Goal: Task Accomplishment & Management: Use online tool/utility

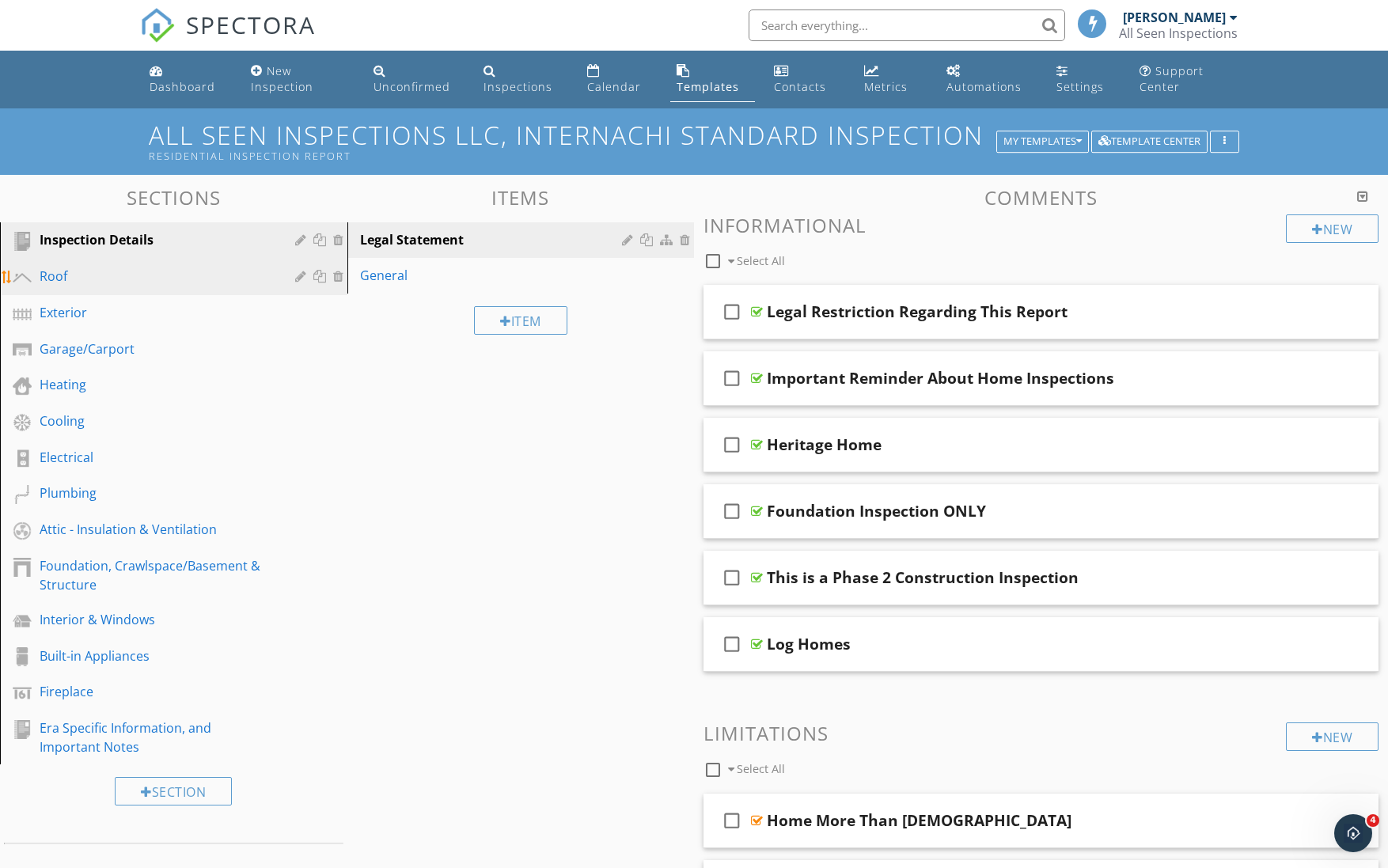
click at [75, 280] on div "Roof" at bounding box center [156, 276] width 233 height 19
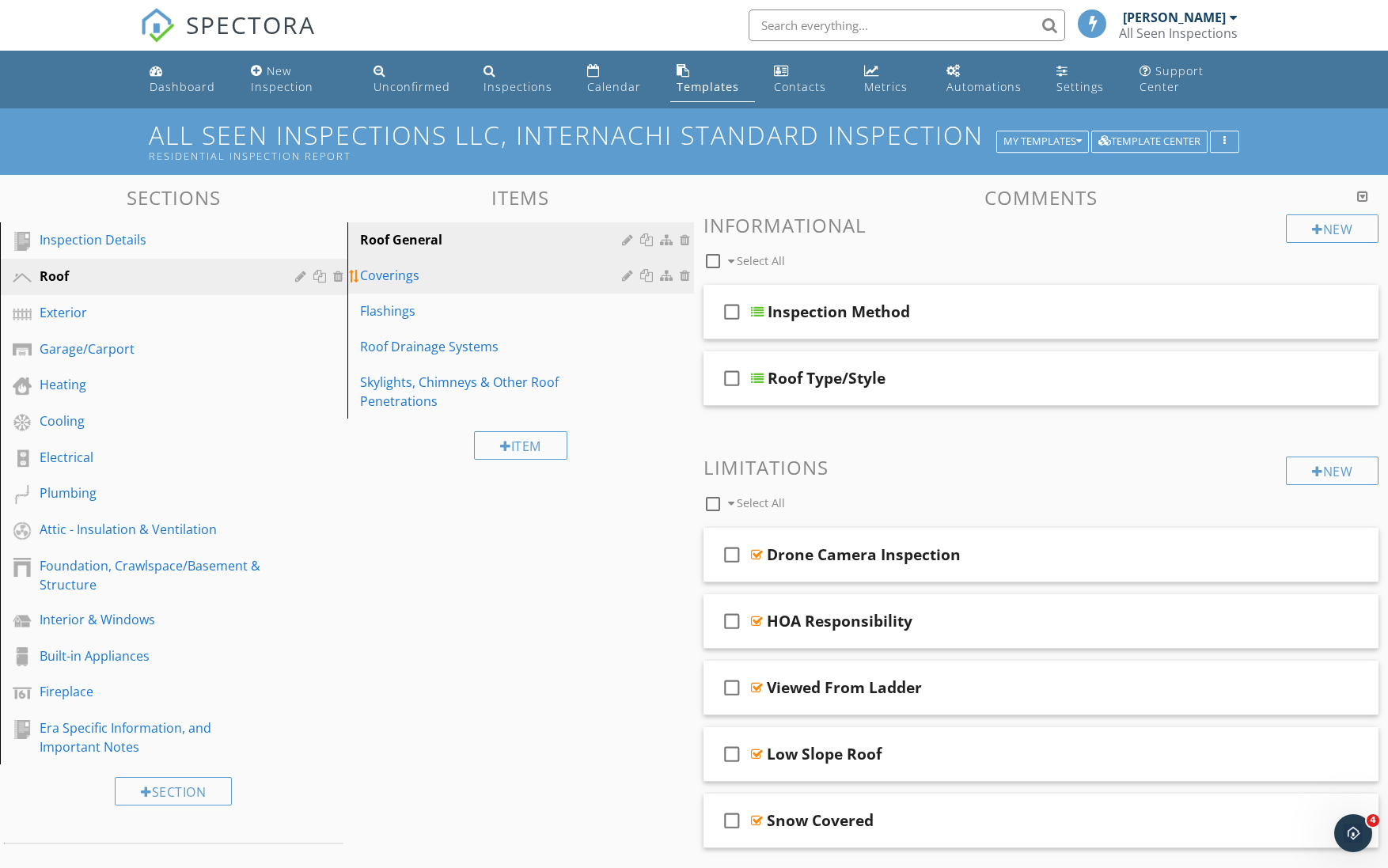
click at [419, 278] on div "Coverings" at bounding box center [494, 275] width 267 height 19
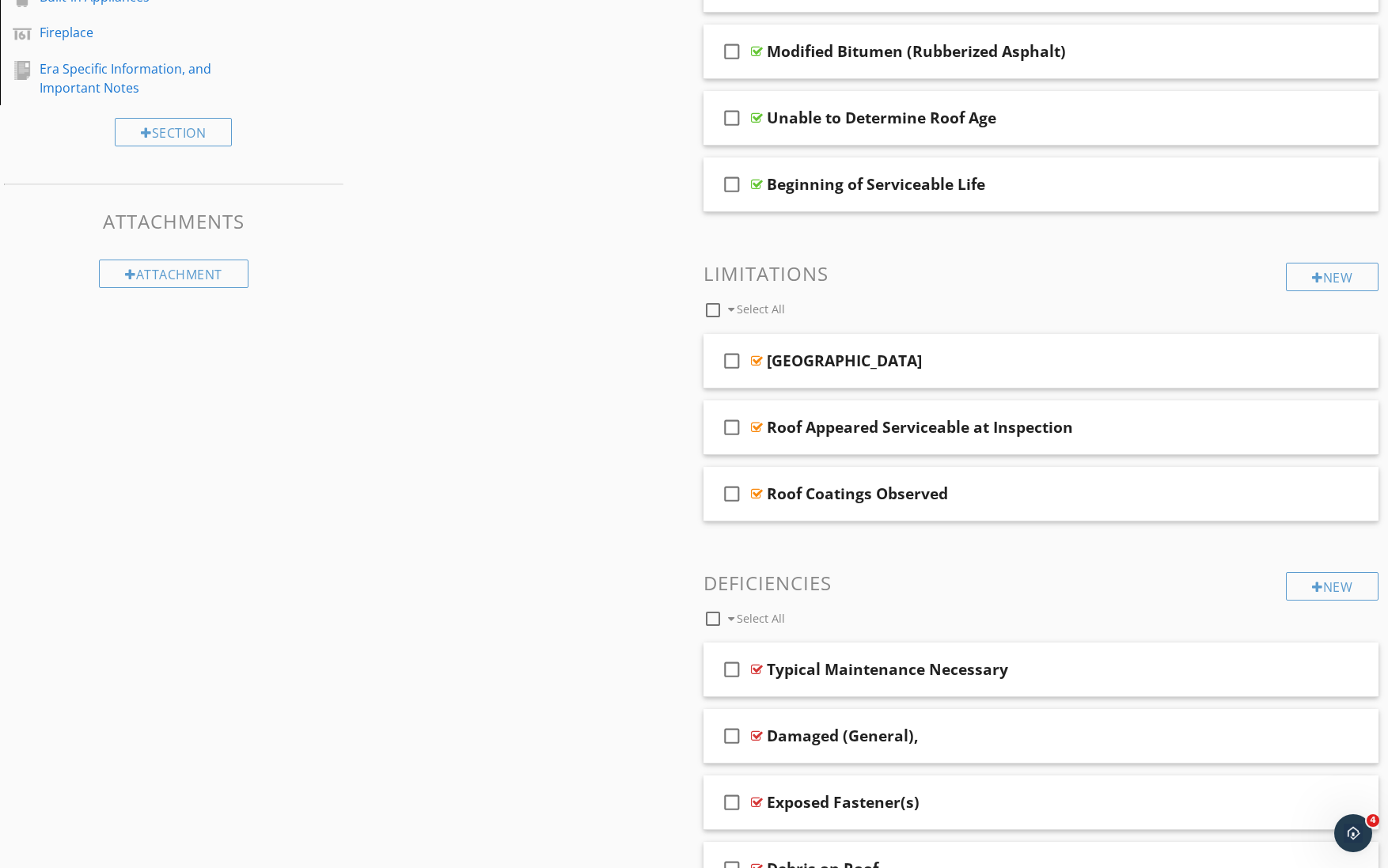
scroll to position [824, 0]
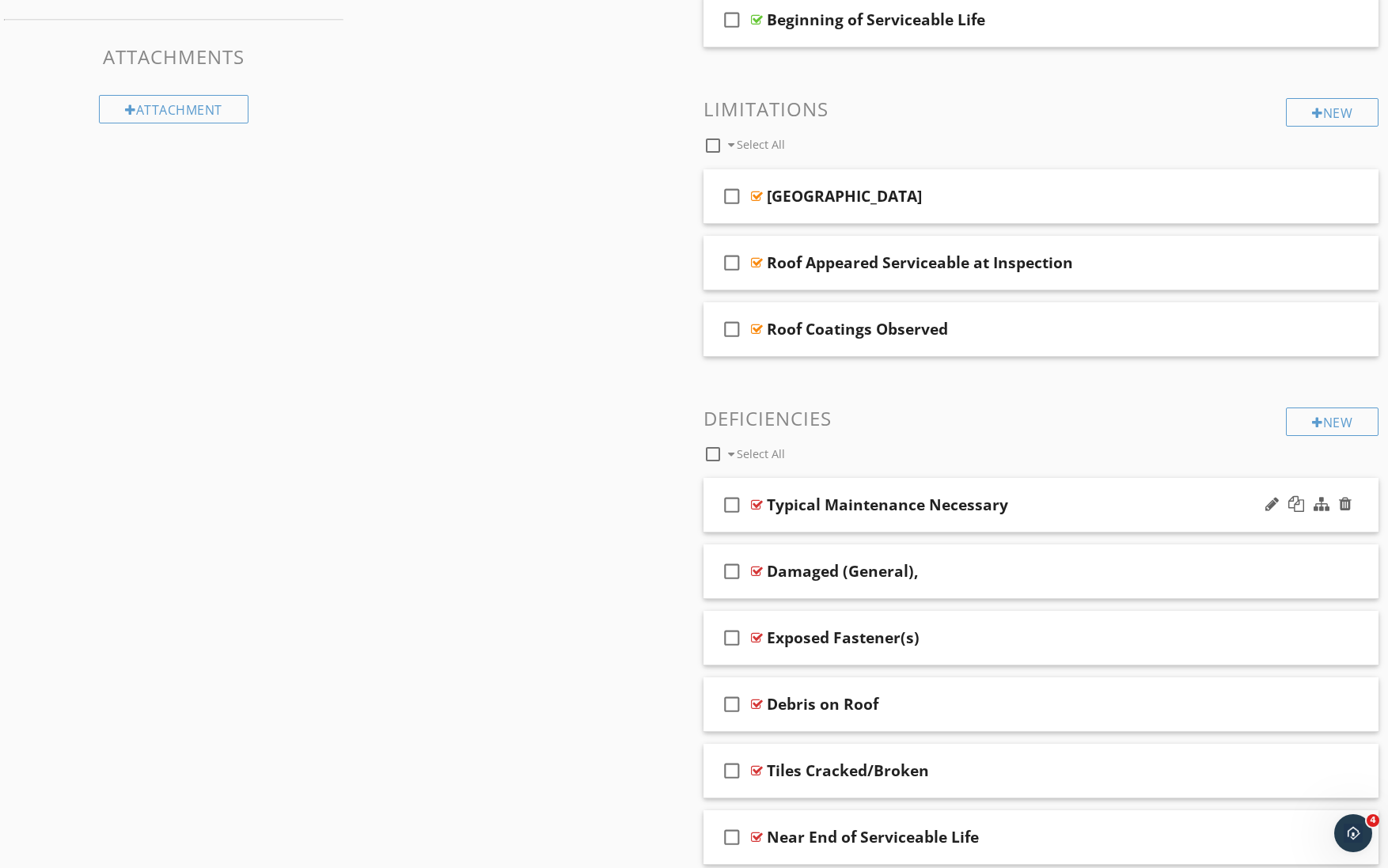
click at [892, 500] on div "Typical Maintenance Necessary" at bounding box center [887, 505] width 241 height 19
click at [757, 501] on div at bounding box center [756, 505] width 12 height 13
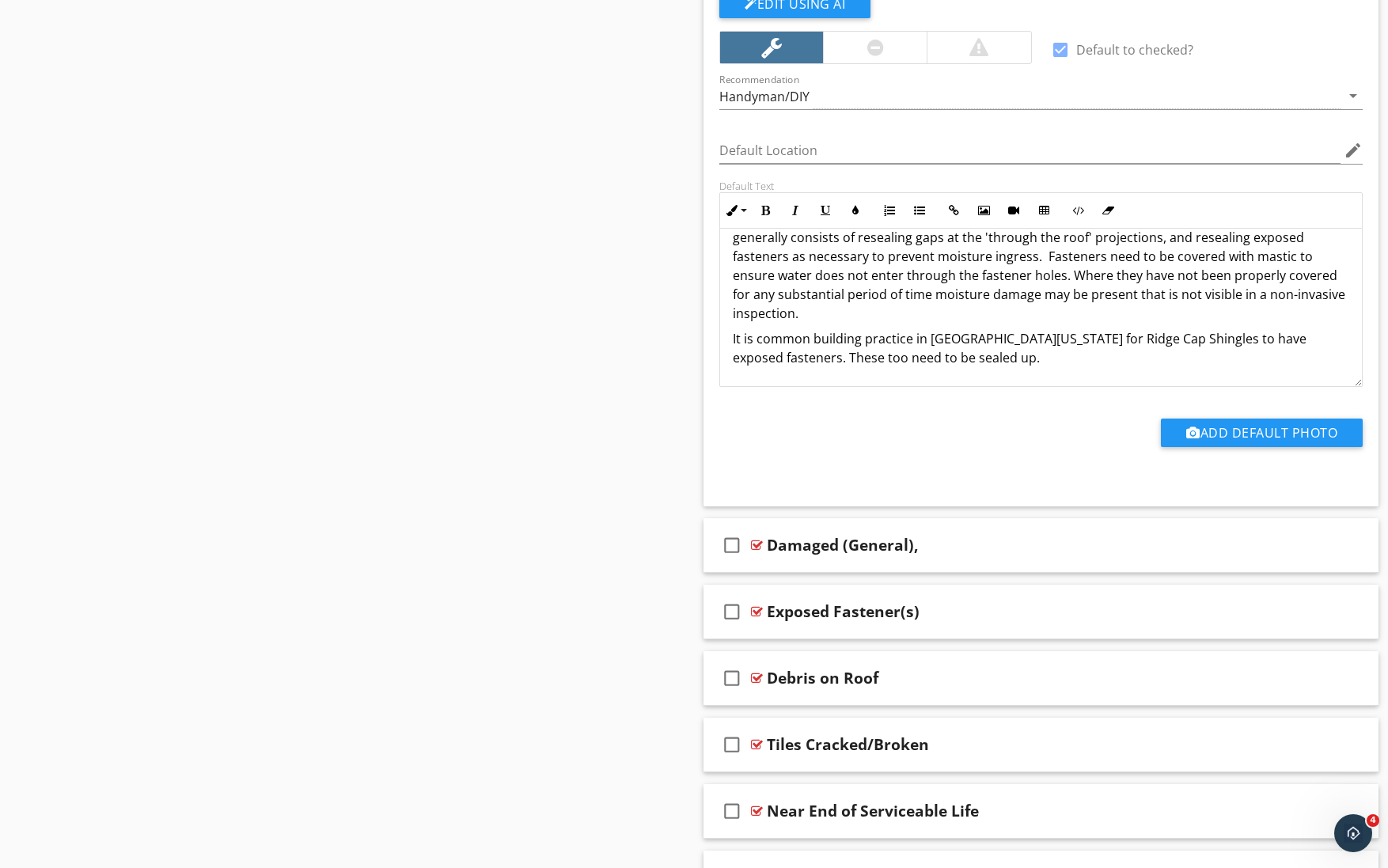
scroll to position [1112, 0]
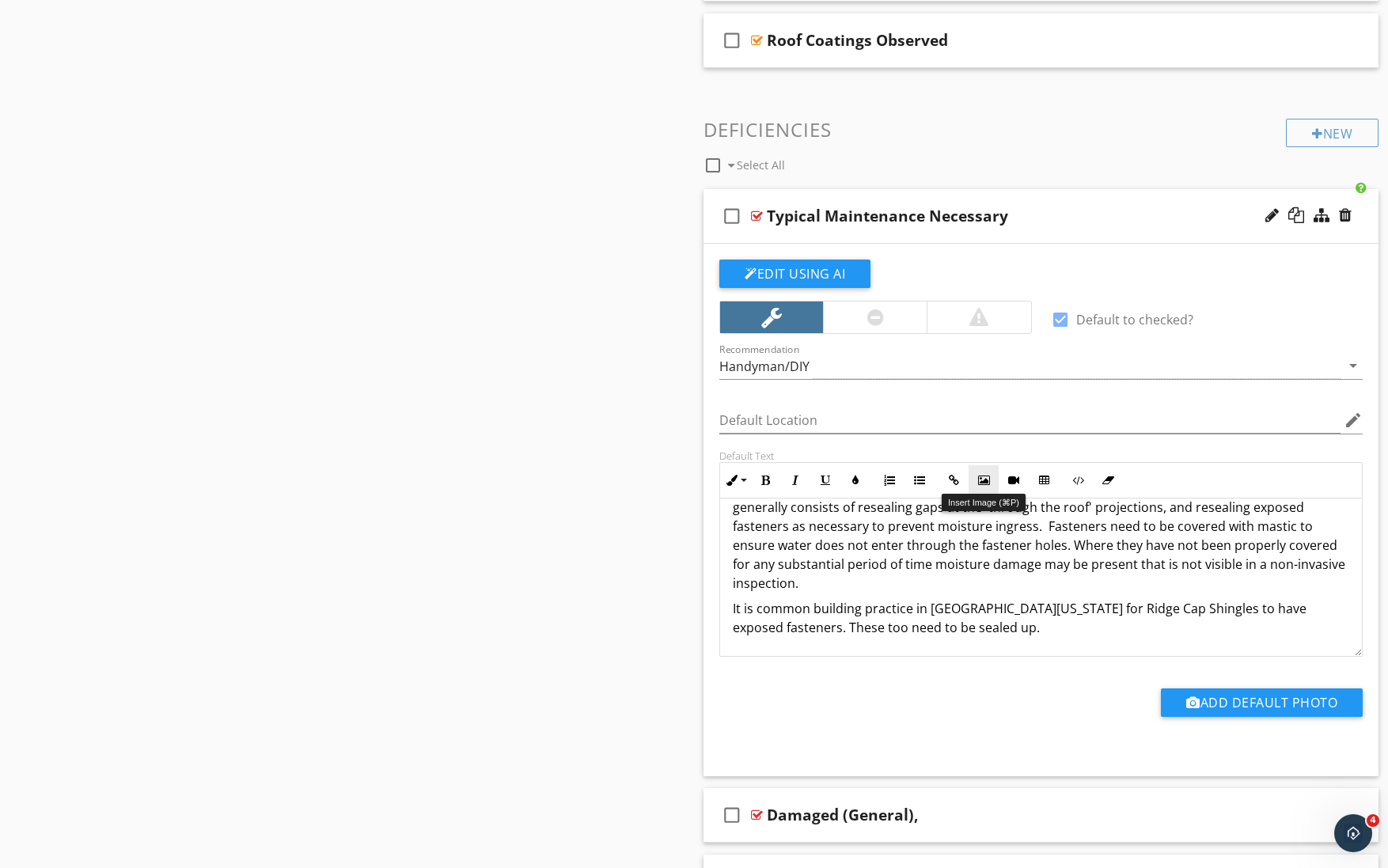
click at [983, 480] on icon "button" at bounding box center [984, 480] width 11 height 11
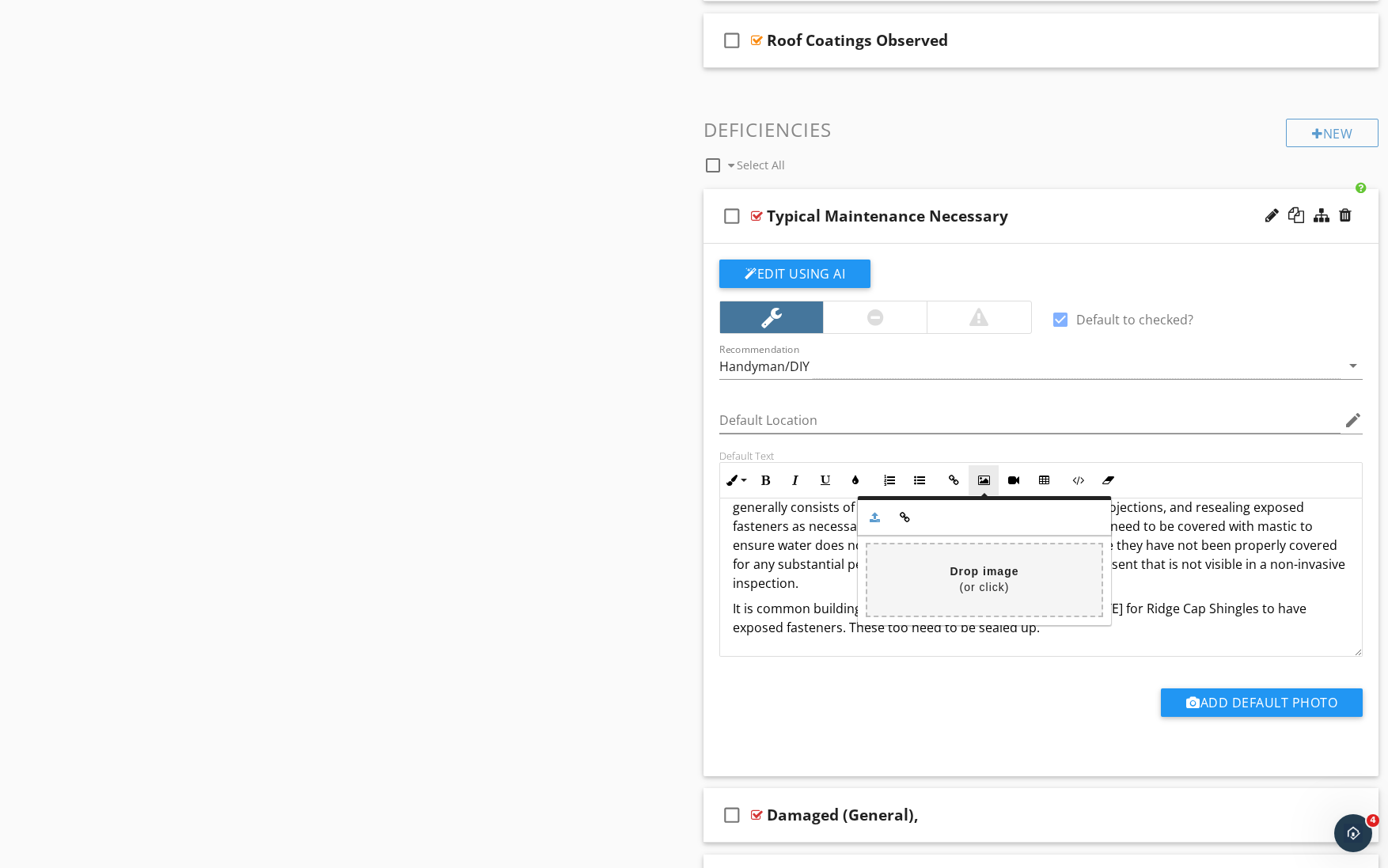
scroll to position [0, 0]
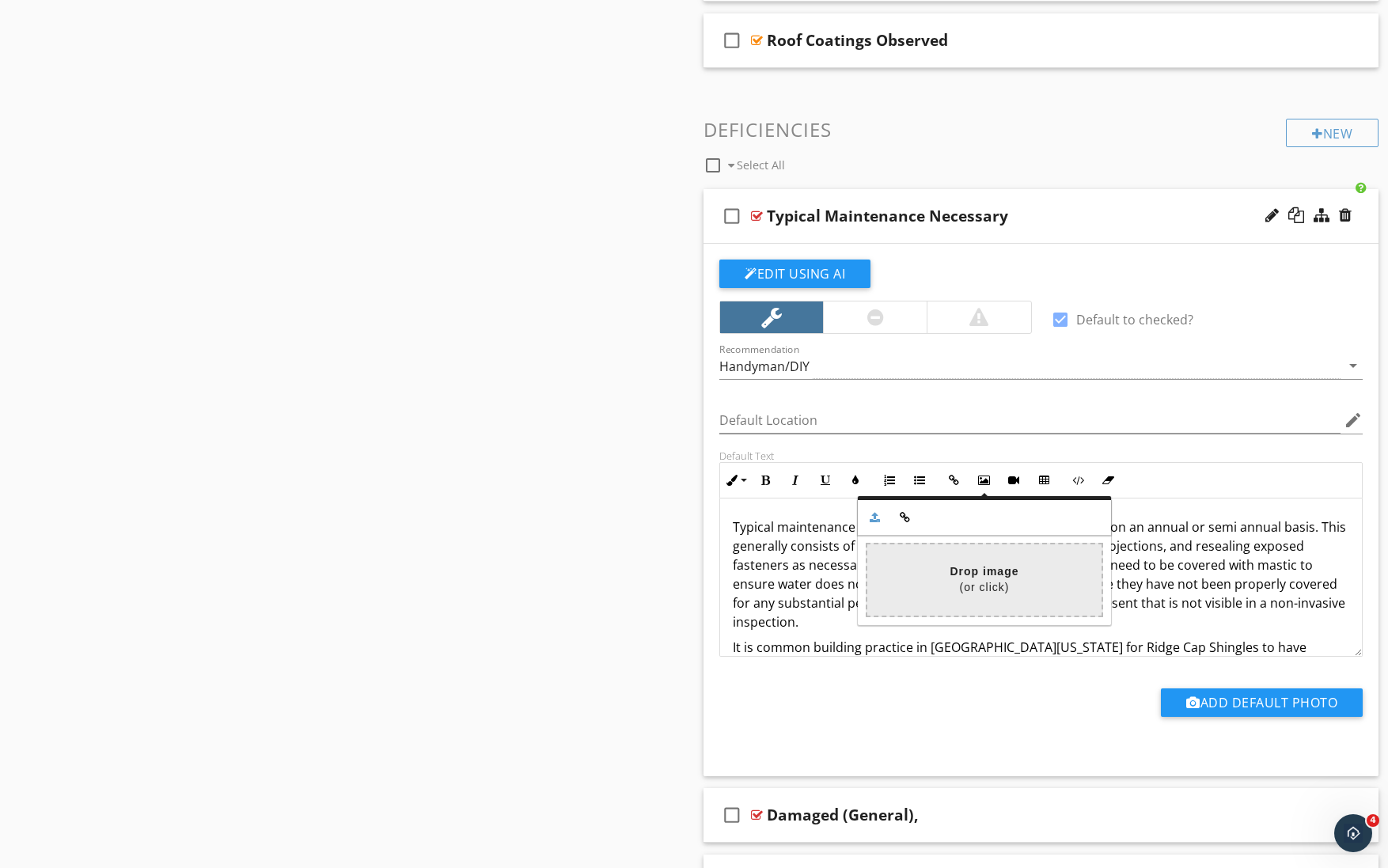
click at [968, 586] on input "file" at bounding box center [516, 579] width 1171 height 71
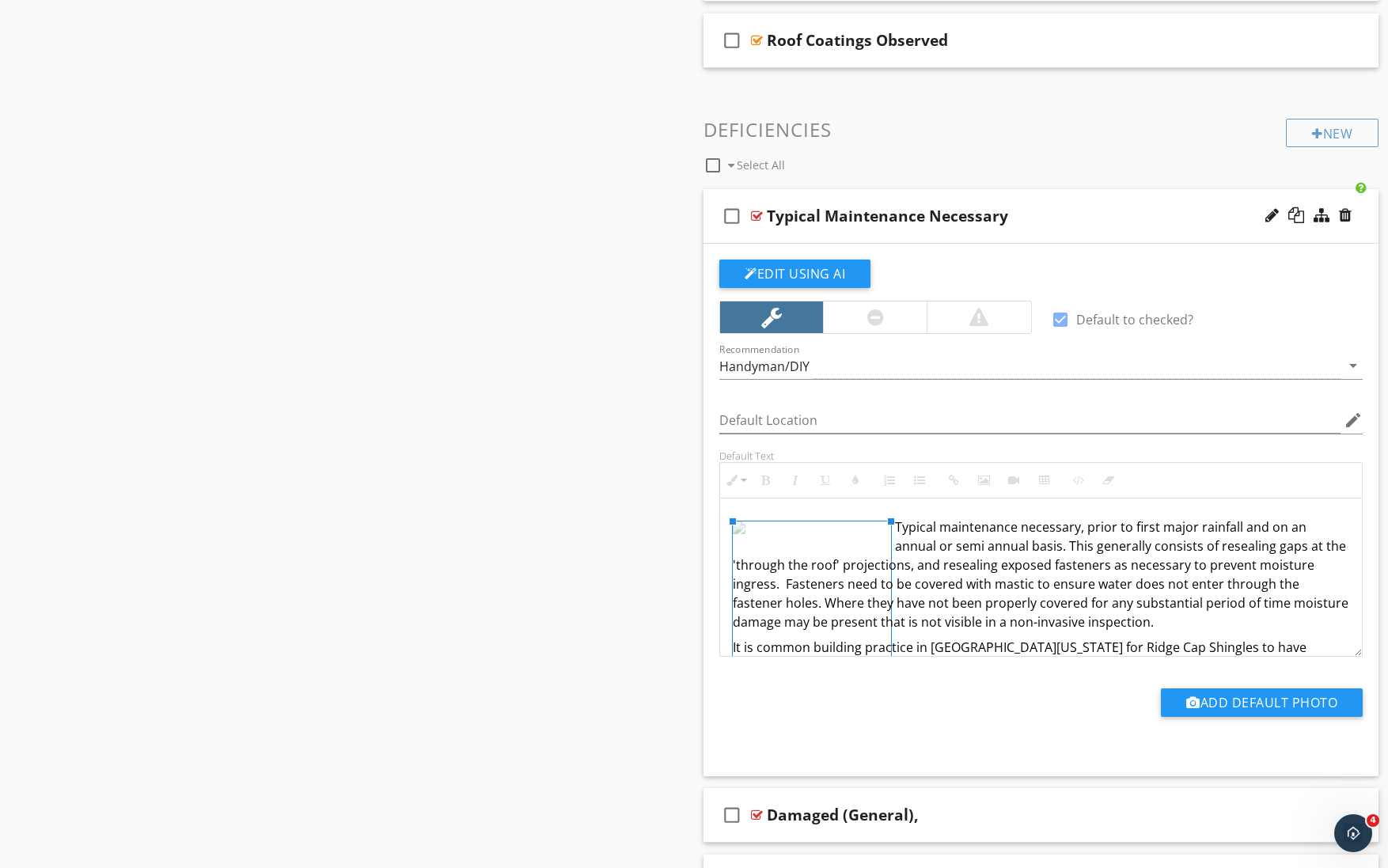
click at [807, 534] on img at bounding box center [812, 528] width 158 height 13
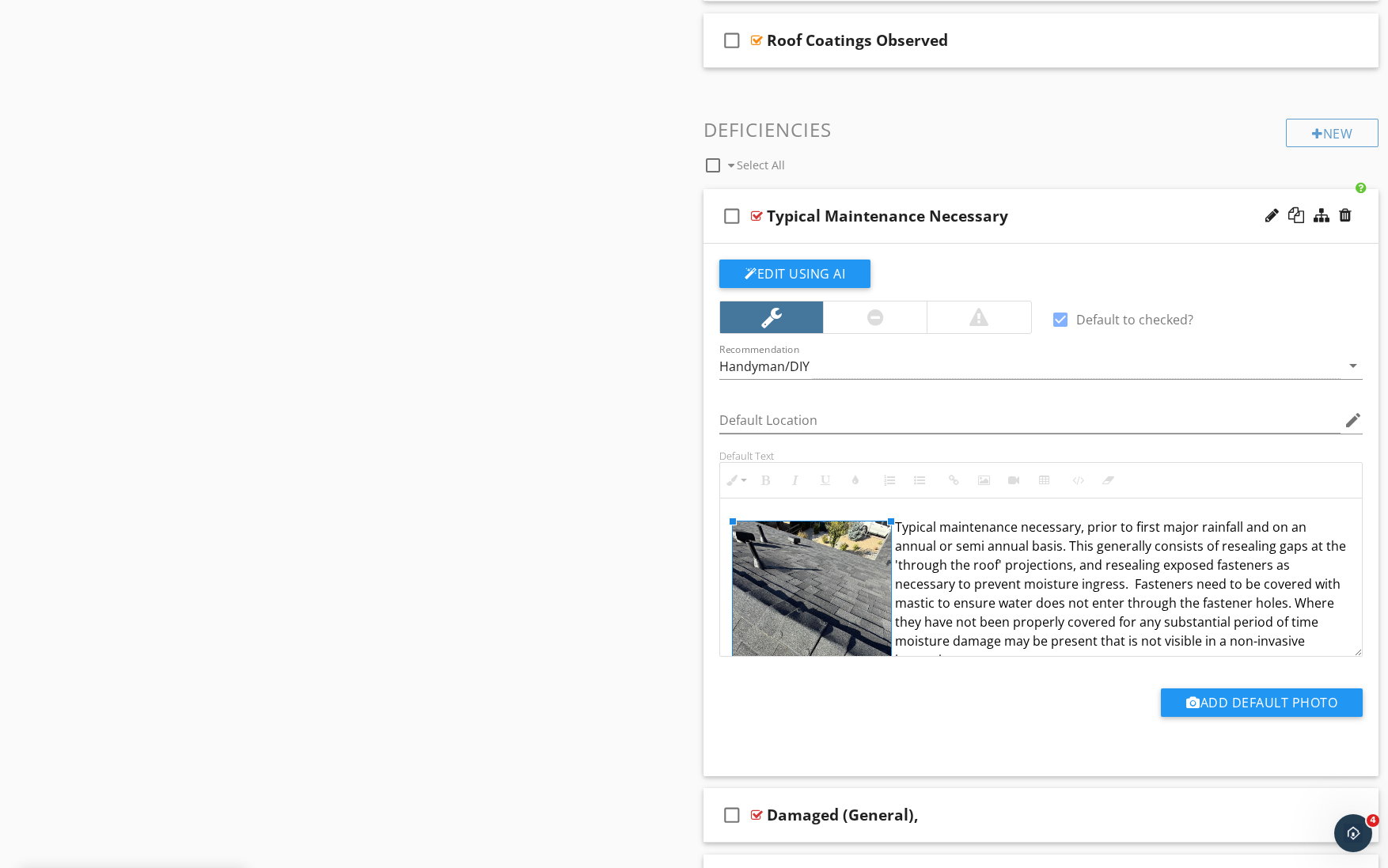
click at [820, 609] on img at bounding box center [812, 627] width 158 height 211
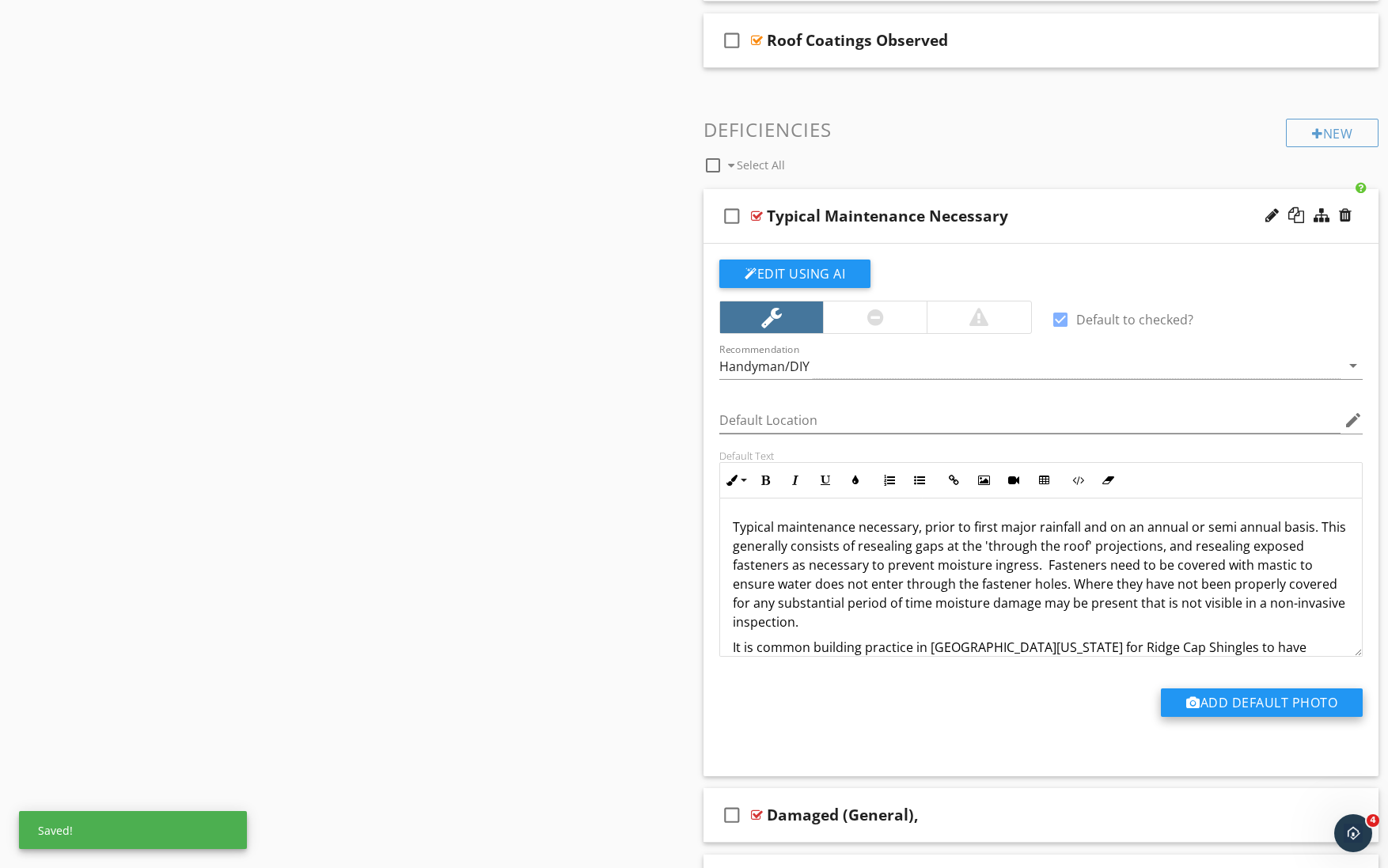
click at [1208, 699] on button "Add Default Photo" at bounding box center [1262, 703] width 202 height 29
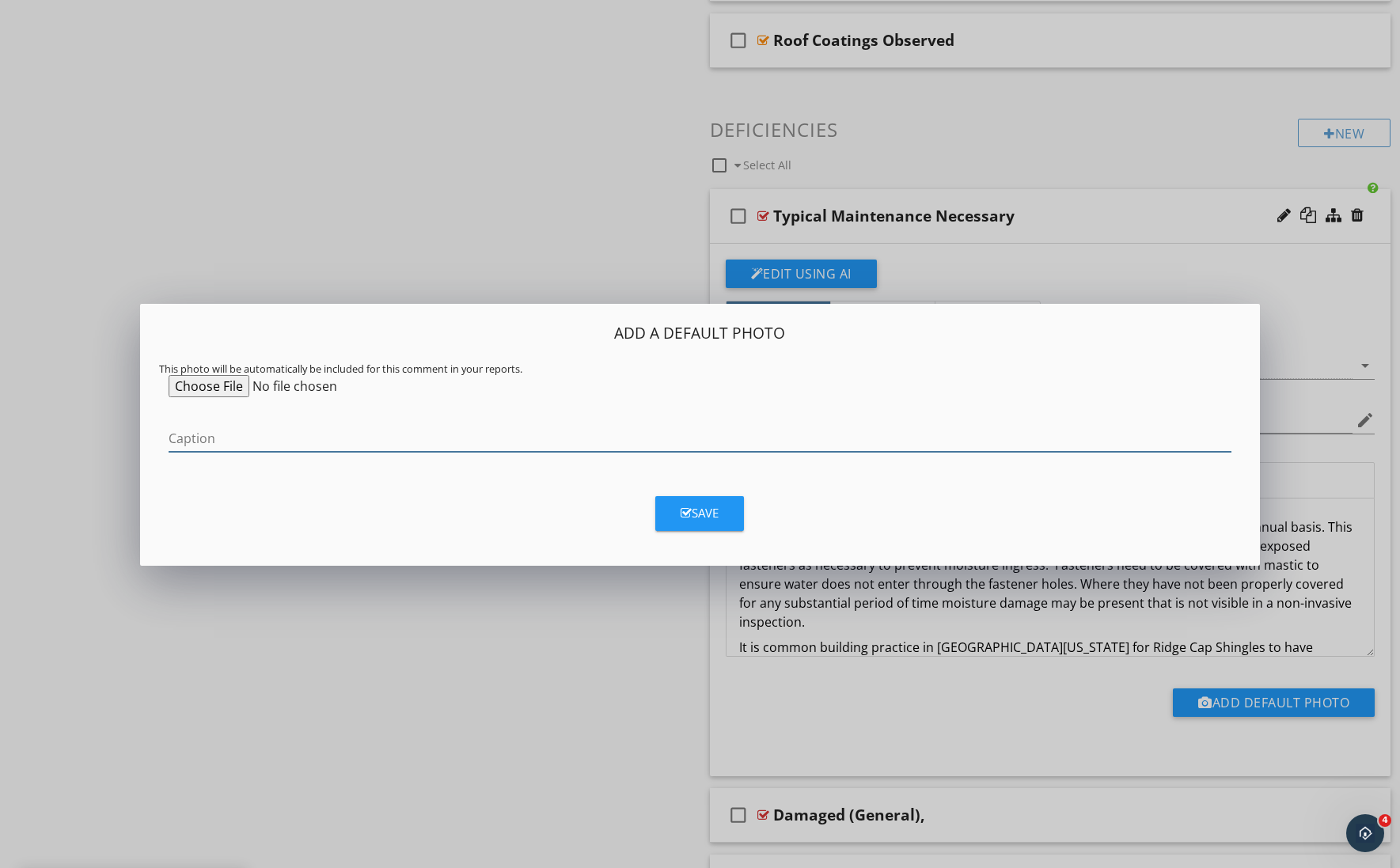
click at [197, 436] on input "Caption" at bounding box center [699, 439] width 1063 height 26
type input "One of the best solutions for sealing exposed fasteners"
click at [210, 383] on input "file" at bounding box center [289, 386] width 242 height 22
type input "C:\fakepath\IMG_5030.jpeg"
click at [702, 519] on div "Save" at bounding box center [700, 513] width 38 height 18
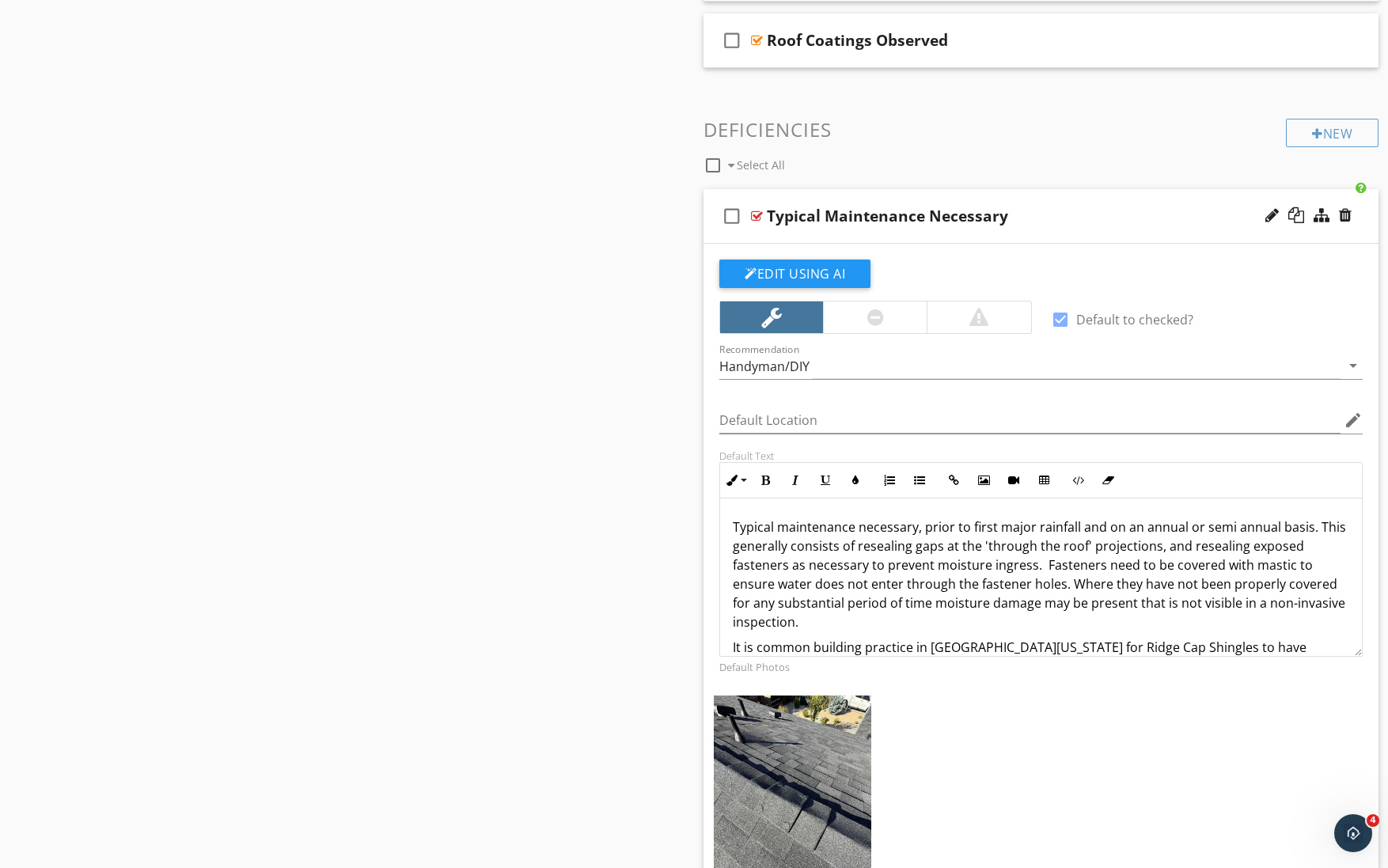
scroll to position [1250, 0]
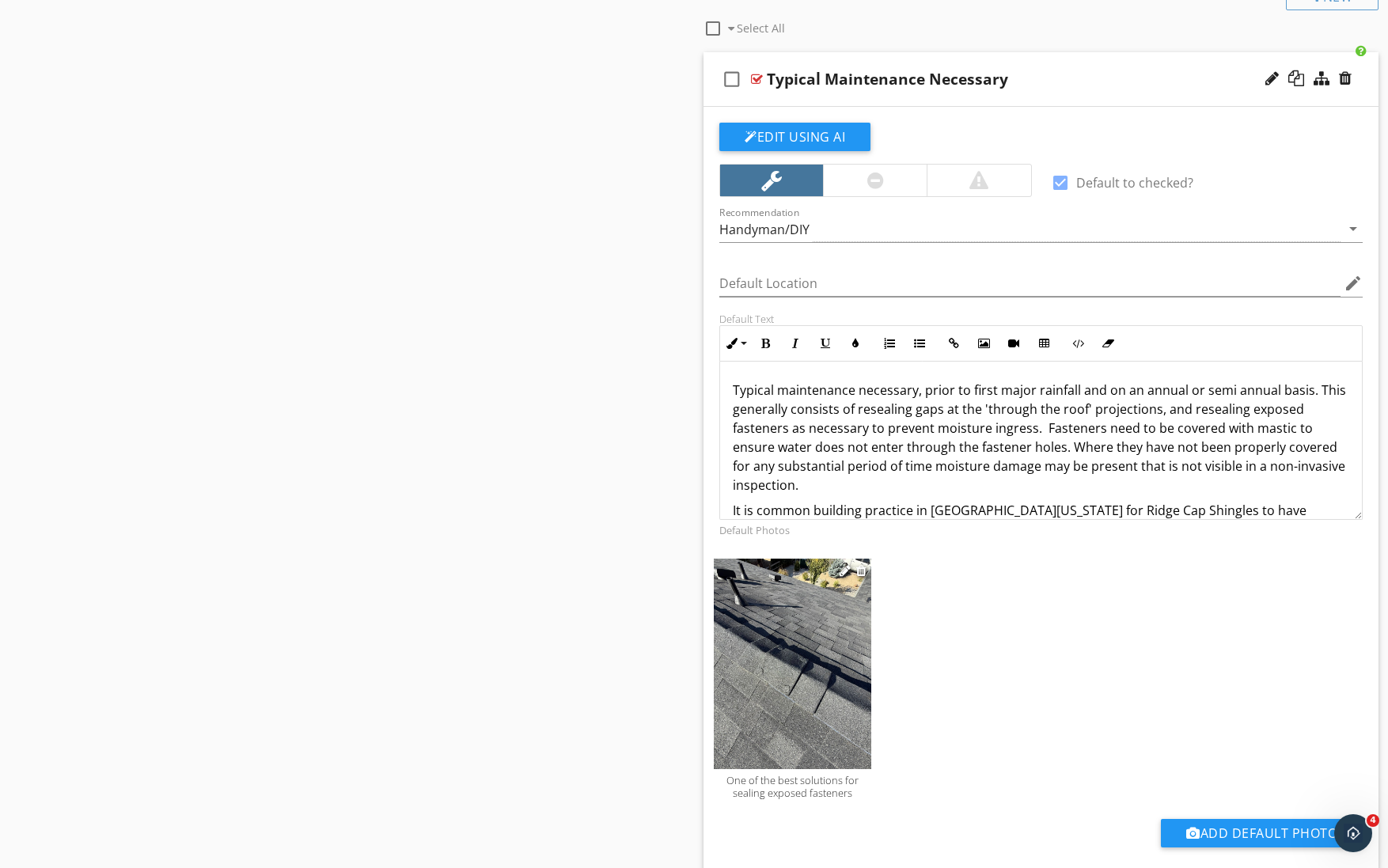
click at [793, 714] on img at bounding box center [793, 663] width 157 height 210
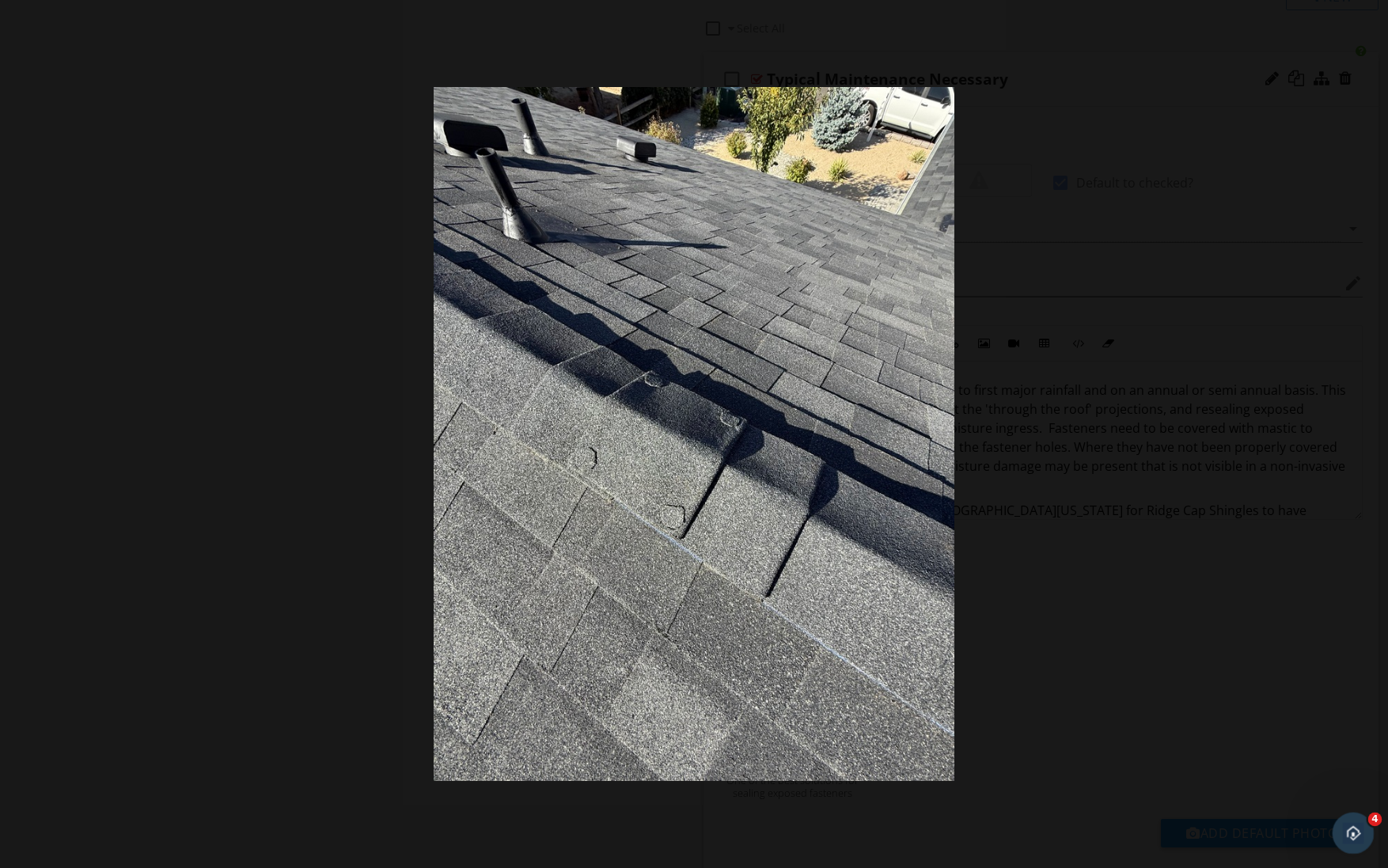
click at [1350, 830] on icon "Open Intercom Messenger" at bounding box center [1351, 831] width 26 height 26
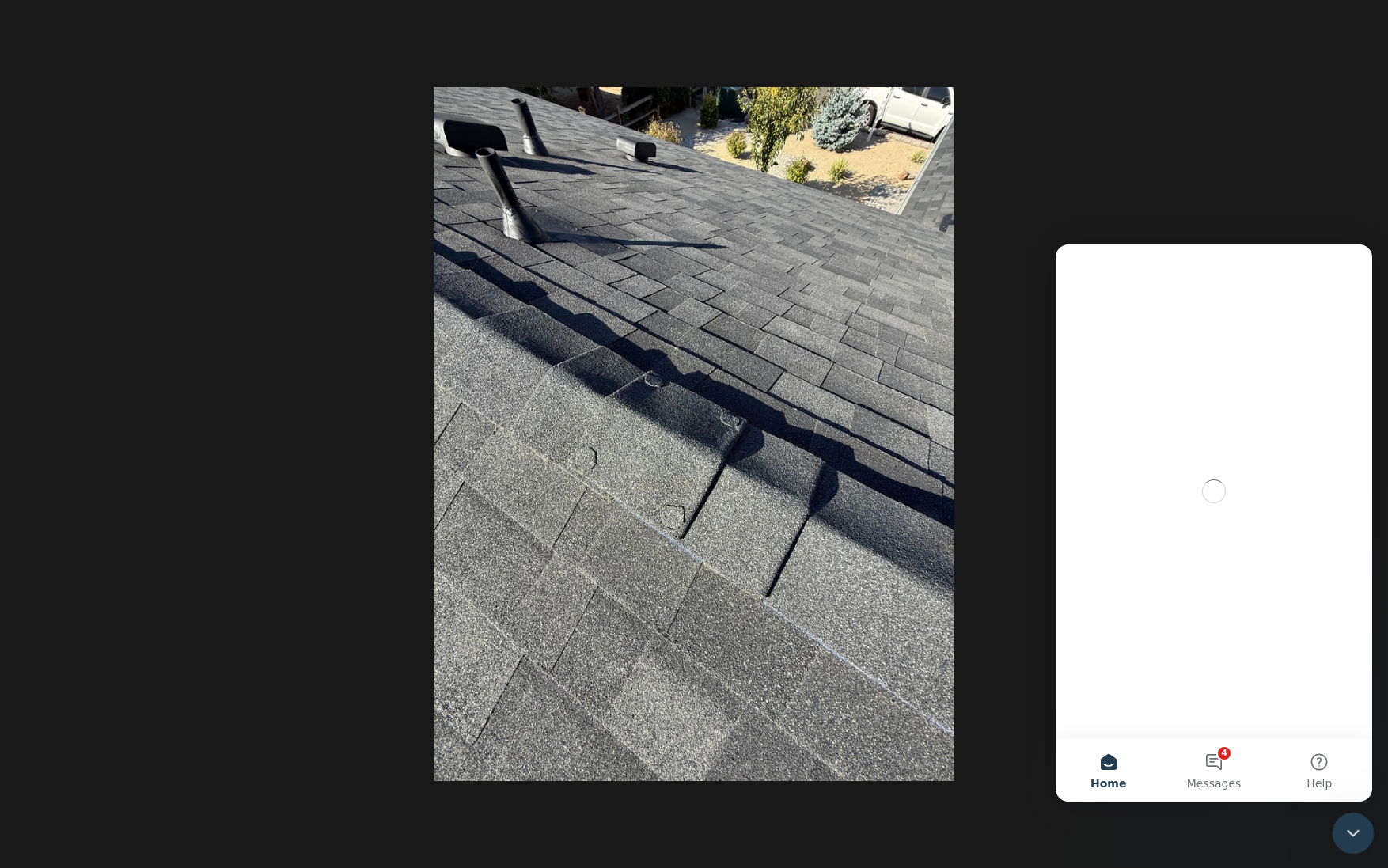
scroll to position [0, 0]
click at [1008, 800] on div at bounding box center [694, 434] width 1388 height 868
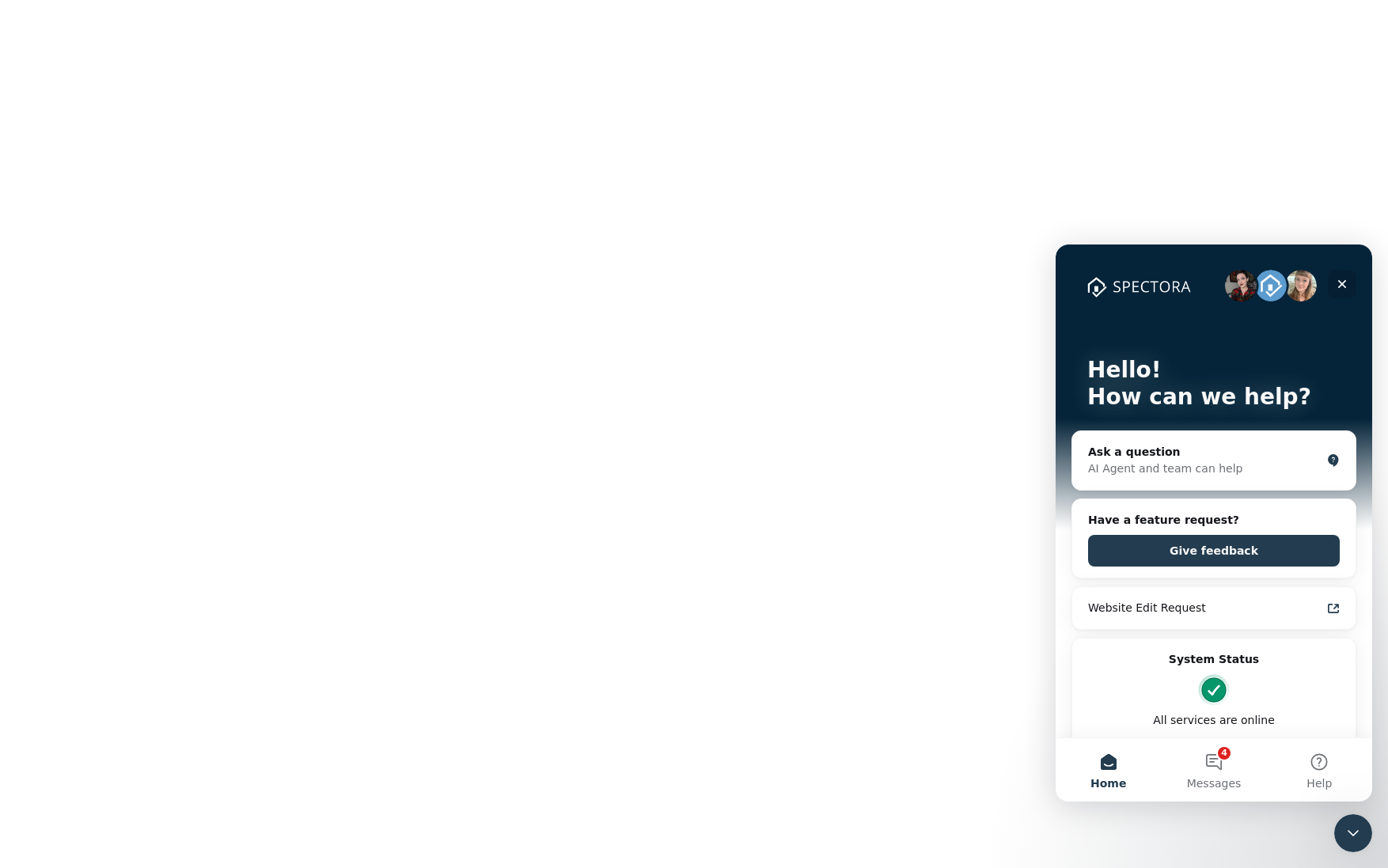
click at [1341, 286] on icon "Close" at bounding box center [1343, 284] width 9 height 9
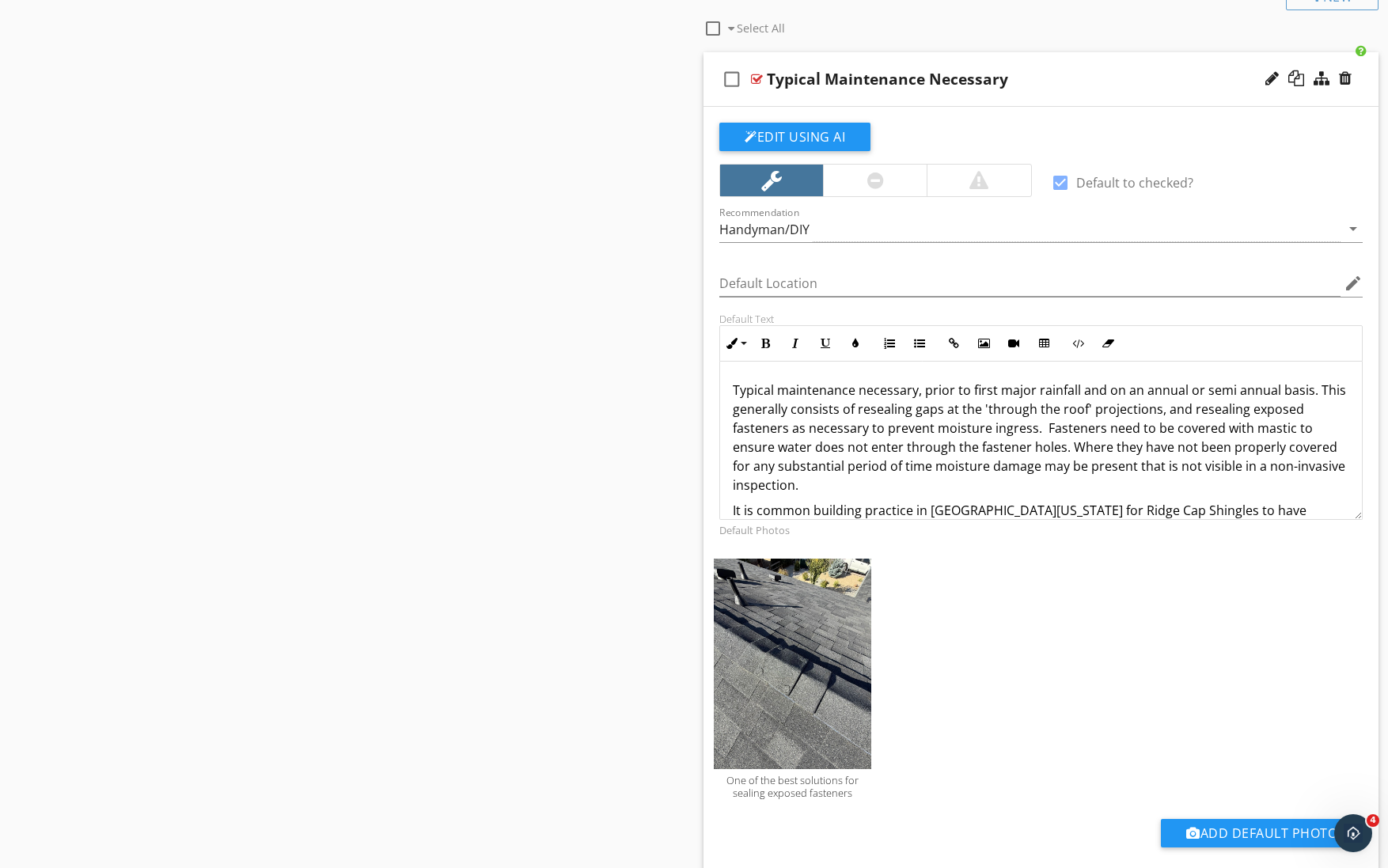
scroll to position [546, 0]
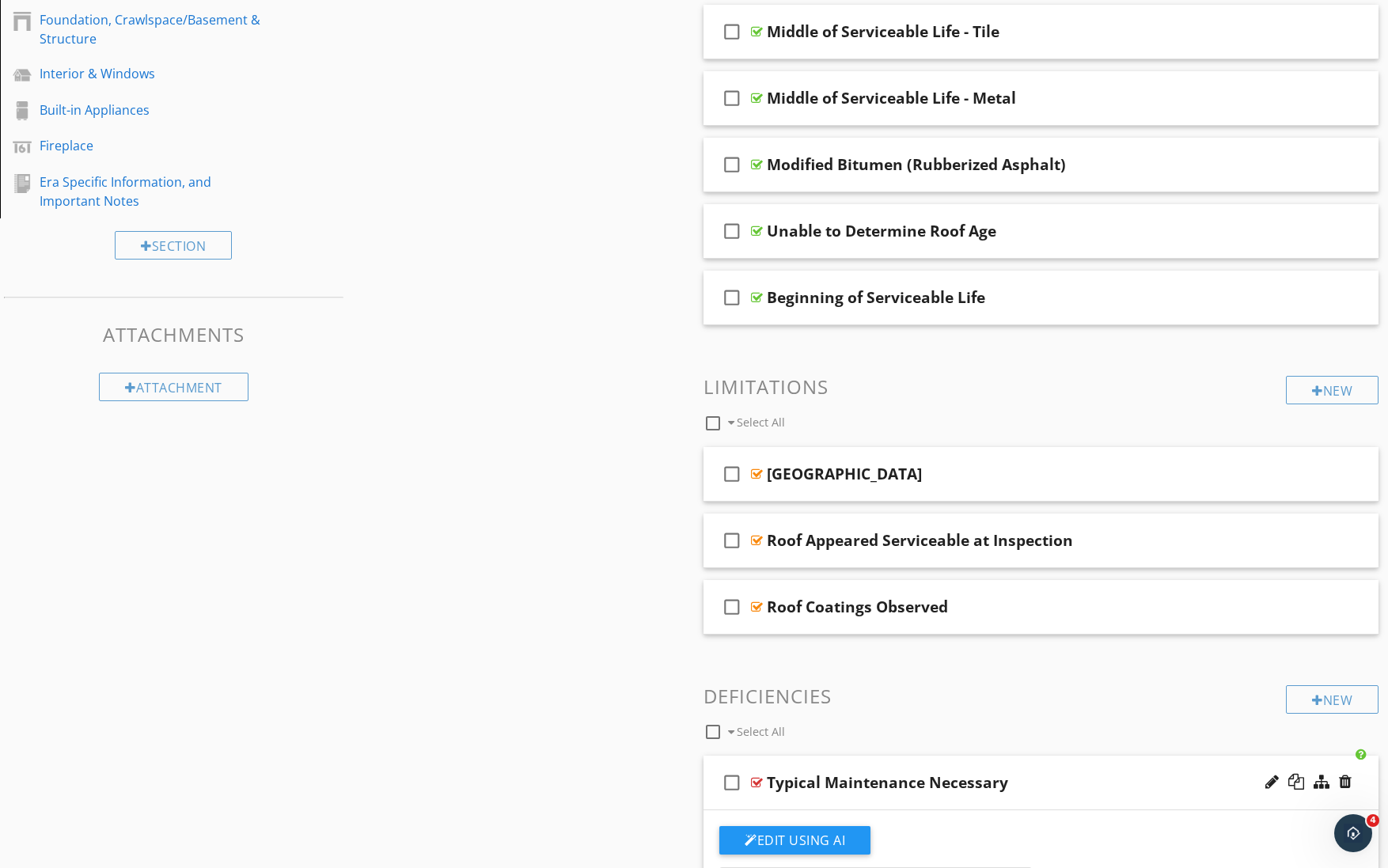
click at [759, 779] on div at bounding box center [756, 782] width 12 height 13
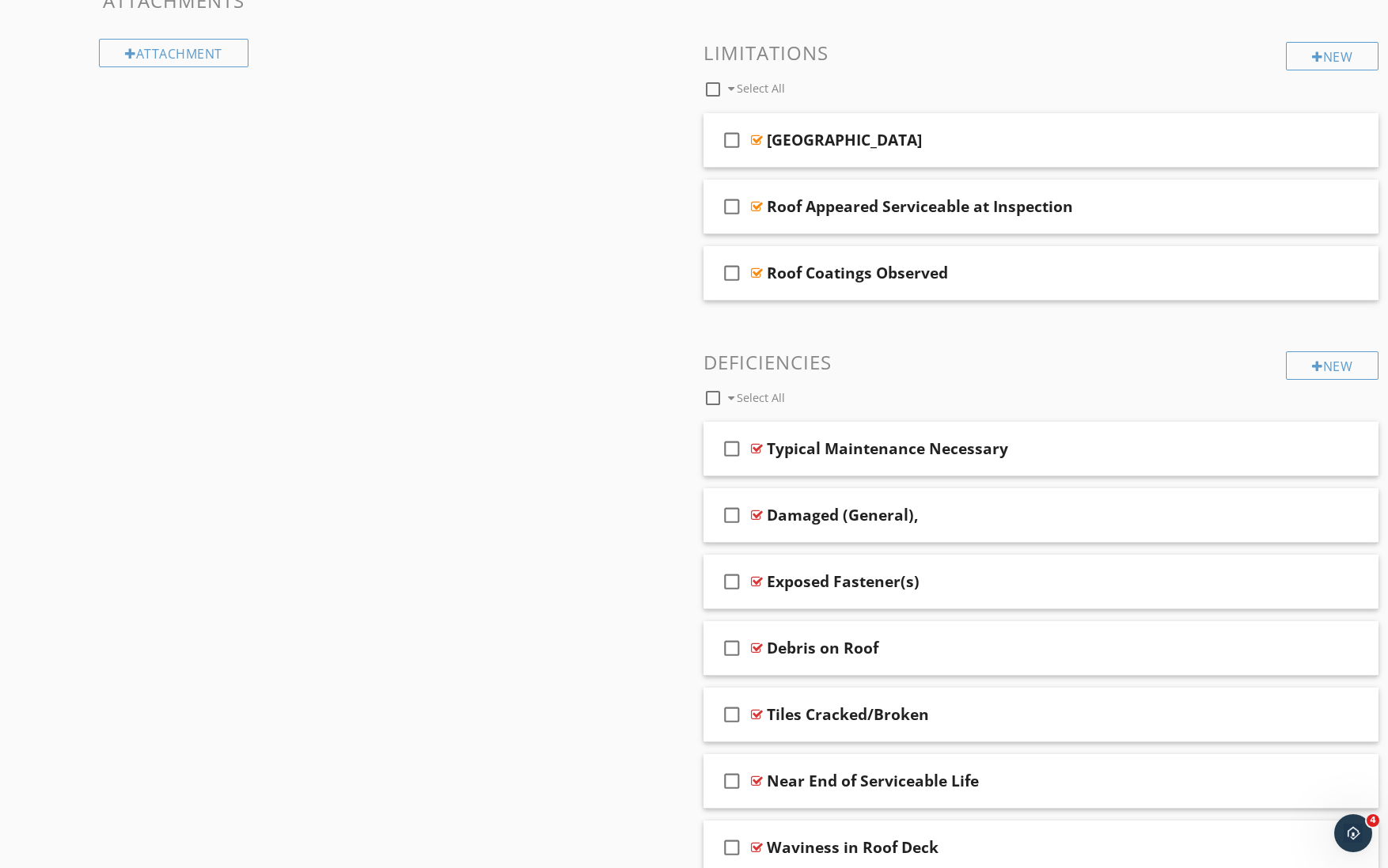
scroll to position [0, 0]
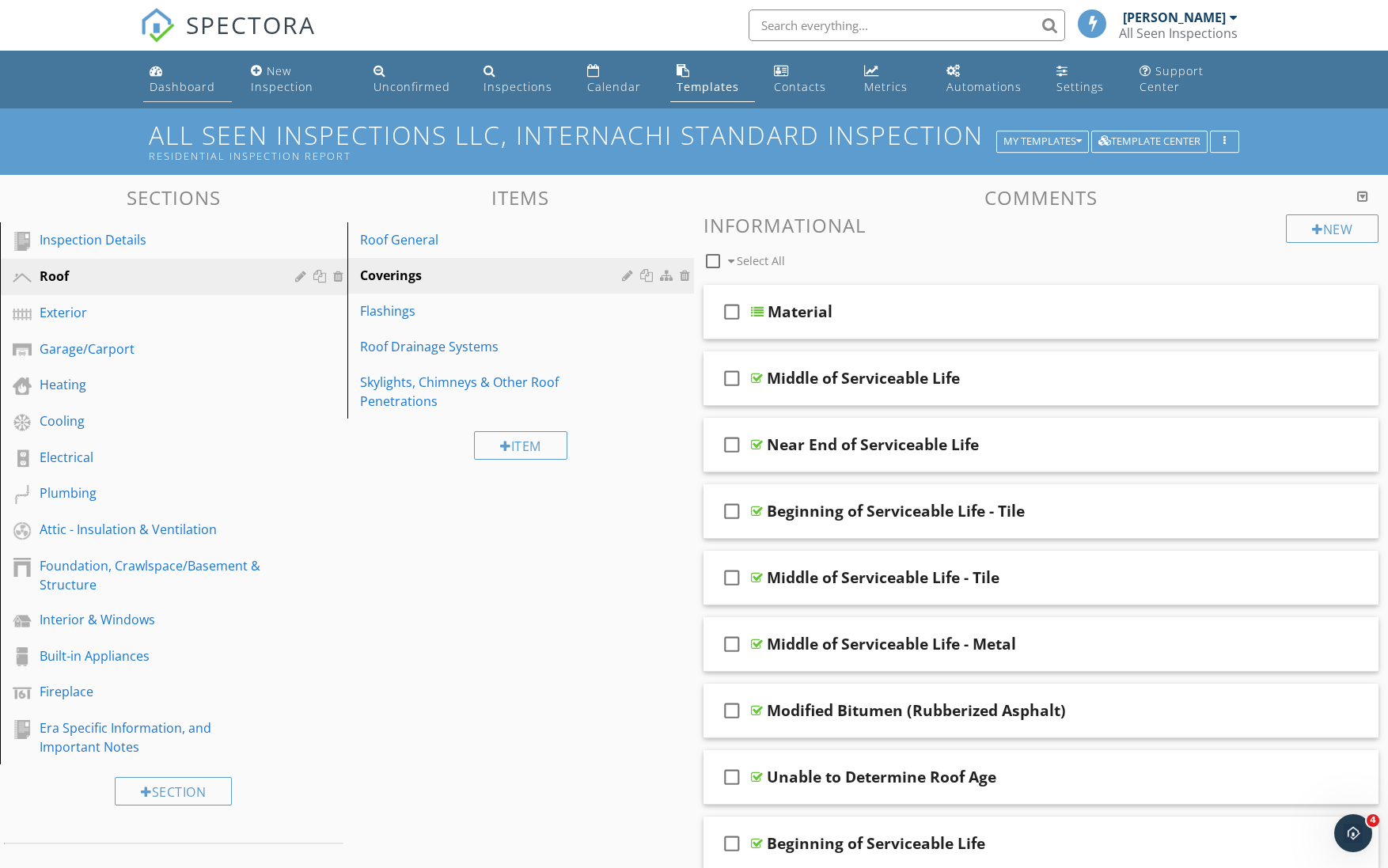
click at [178, 86] on div "Dashboard" at bounding box center [182, 86] width 66 height 15
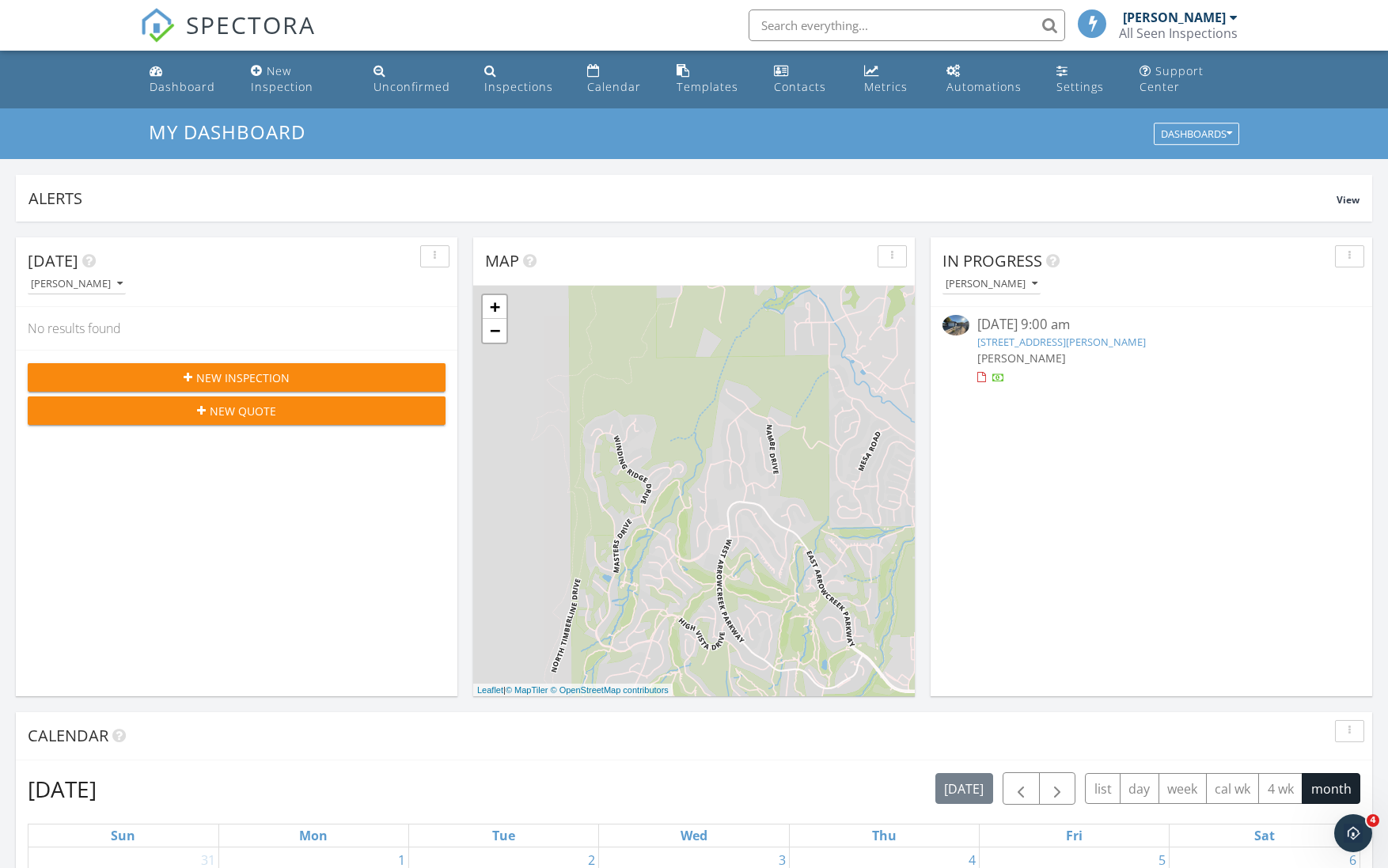
click at [1032, 351] on span "[PERSON_NAME]" at bounding box center [1022, 358] width 89 height 15
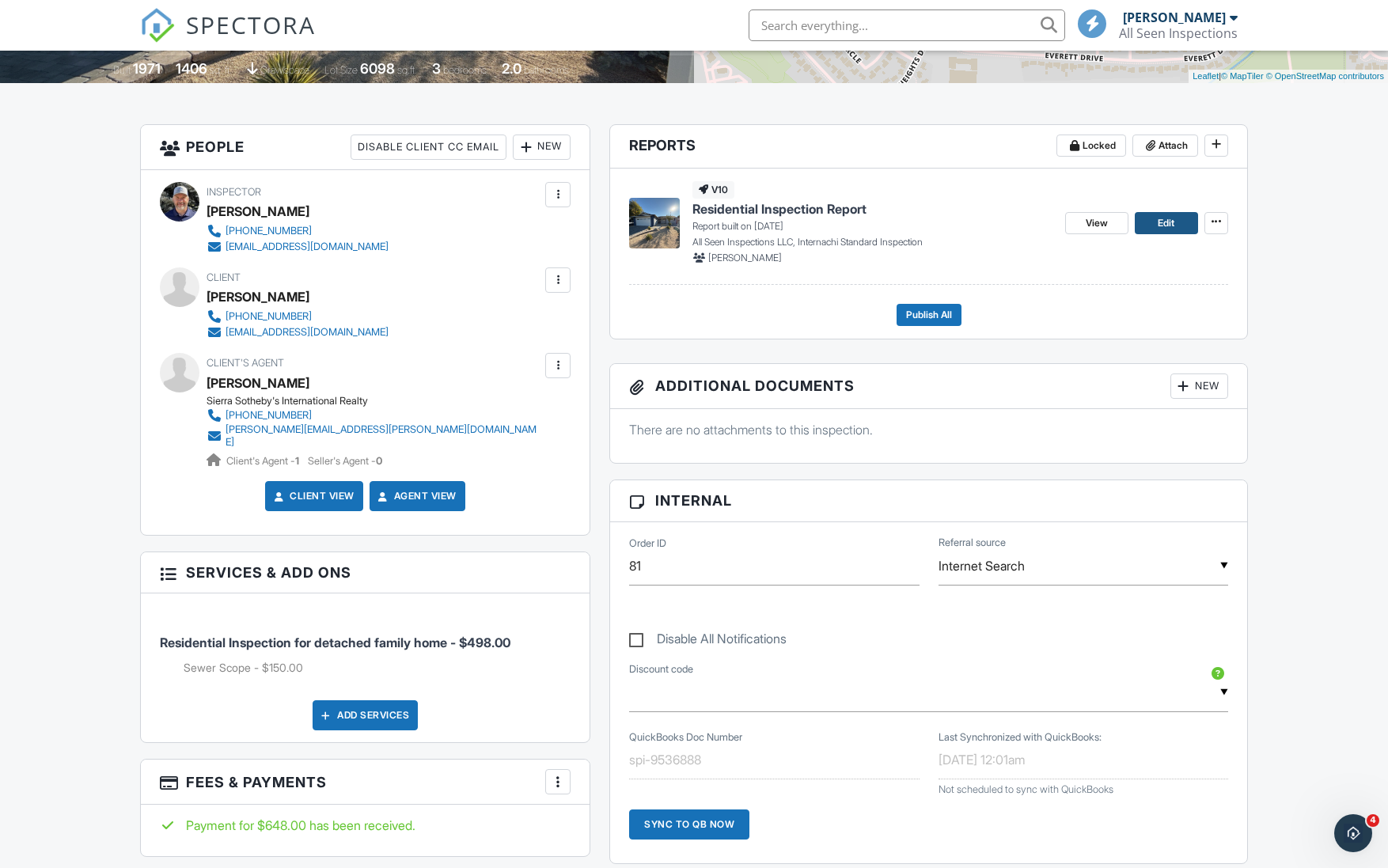
click at [1166, 215] on span "Edit" at bounding box center [1166, 223] width 17 height 16
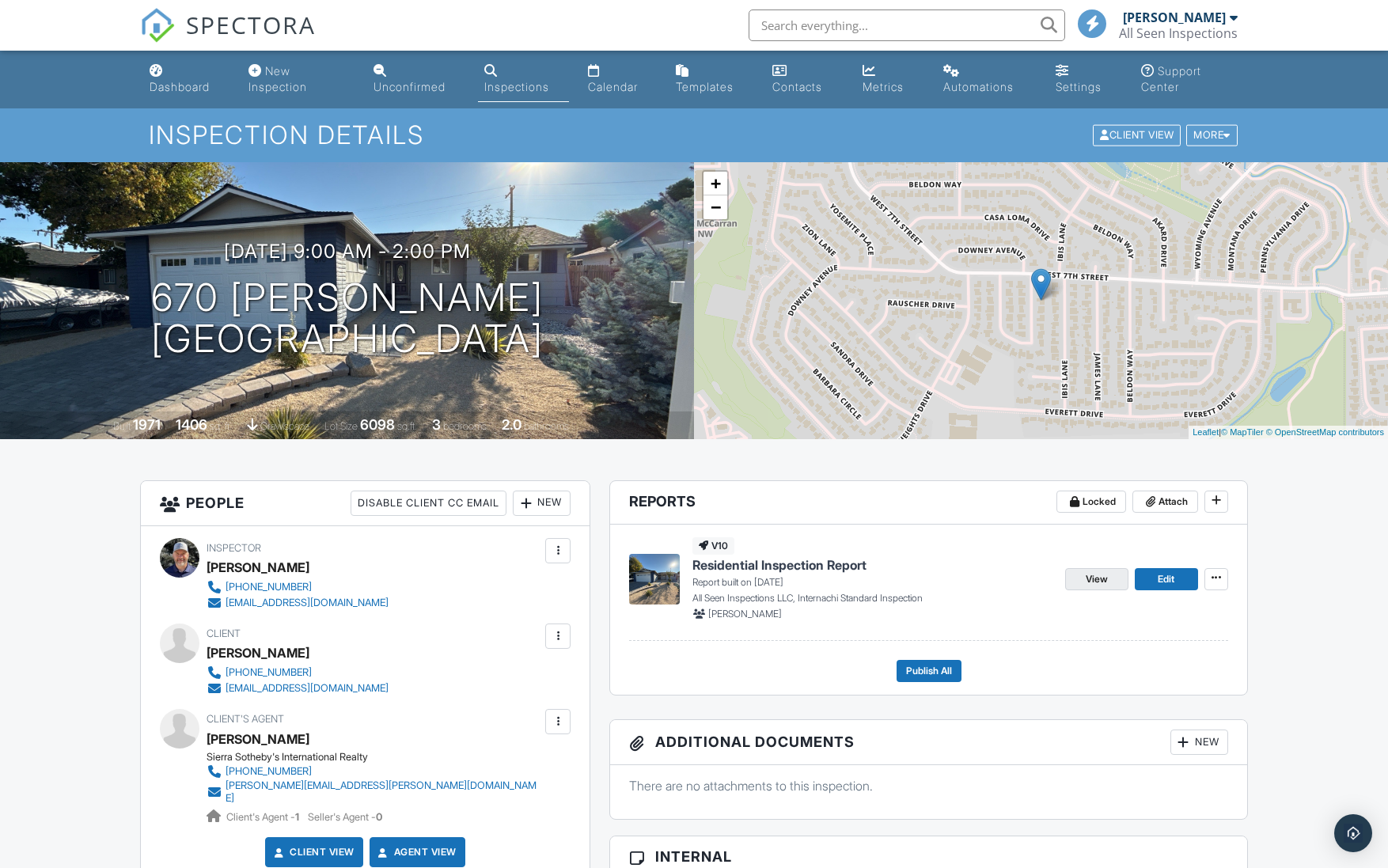
click at [1100, 576] on span "View" at bounding box center [1097, 579] width 22 height 16
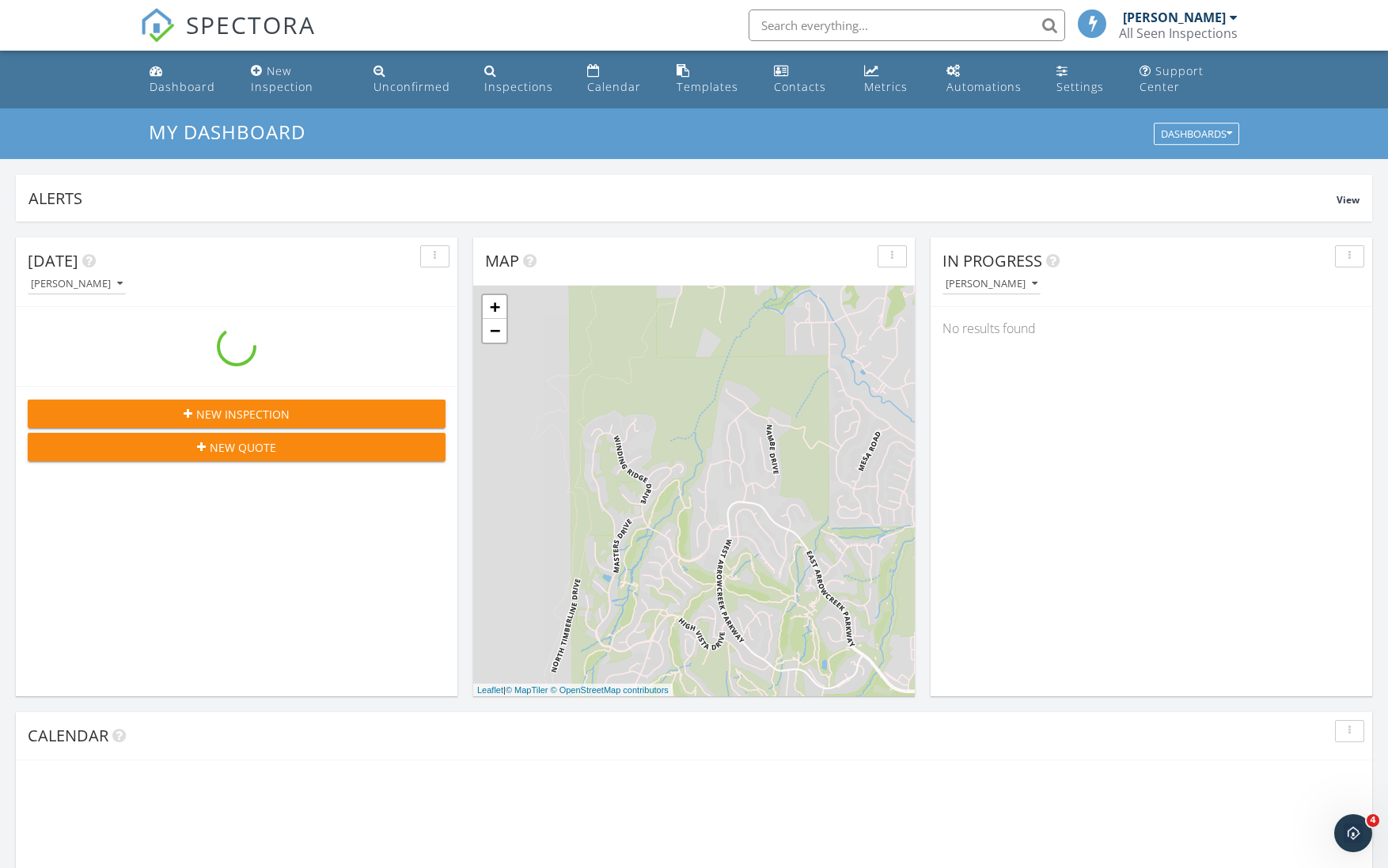
scroll to position [1465, 1413]
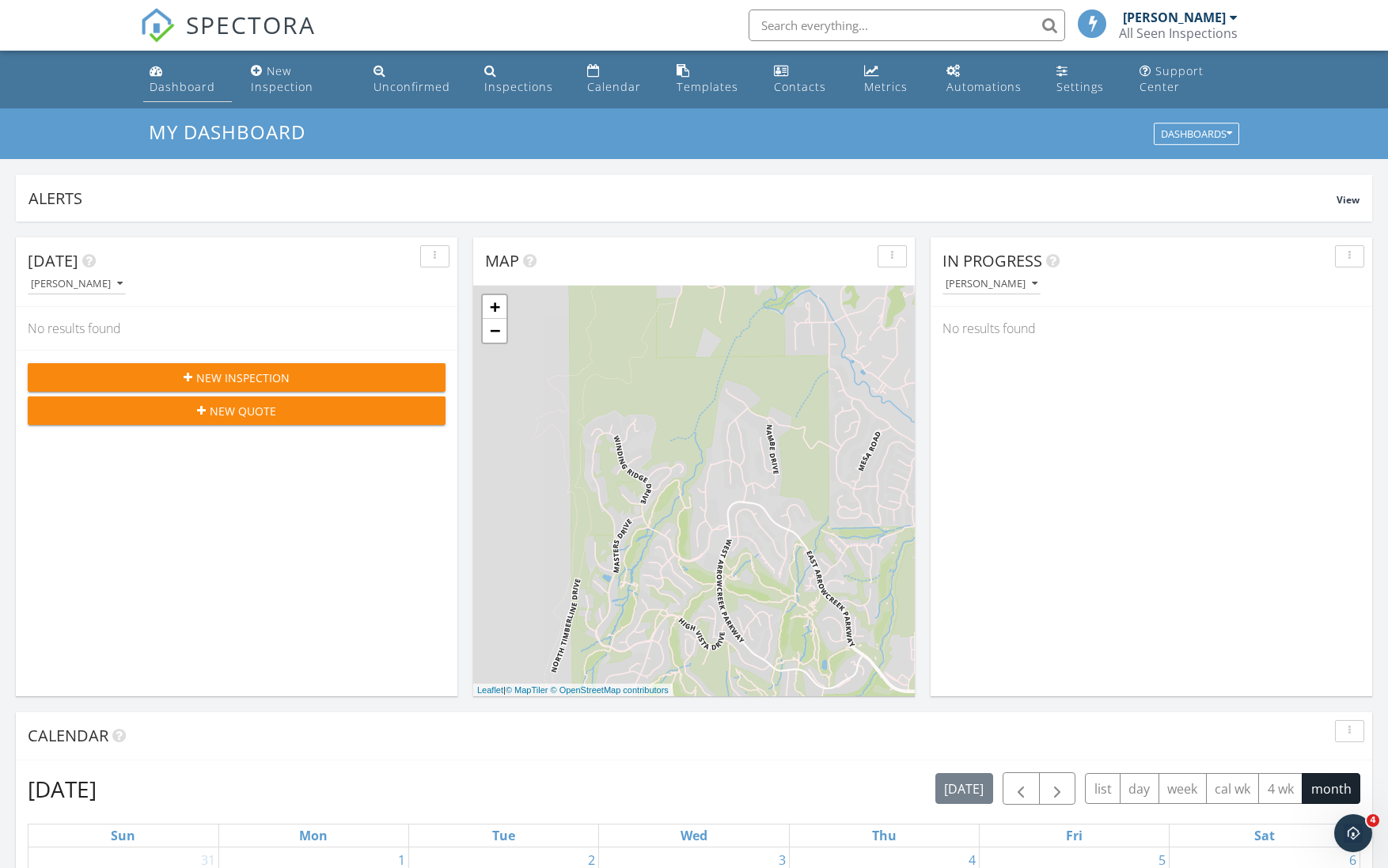
click at [191, 86] on div "Dashboard" at bounding box center [182, 86] width 66 height 15
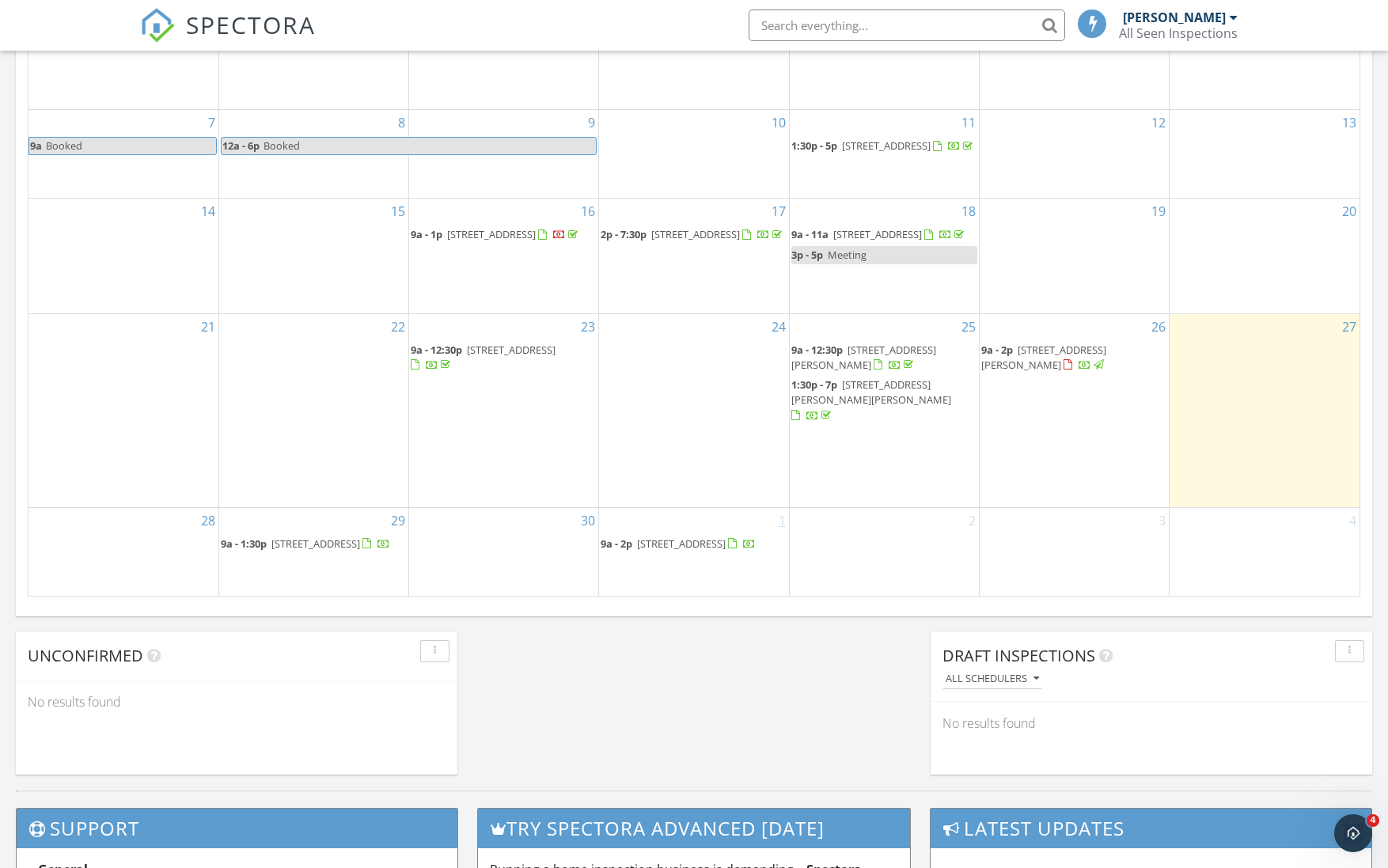
scroll to position [846, 0]
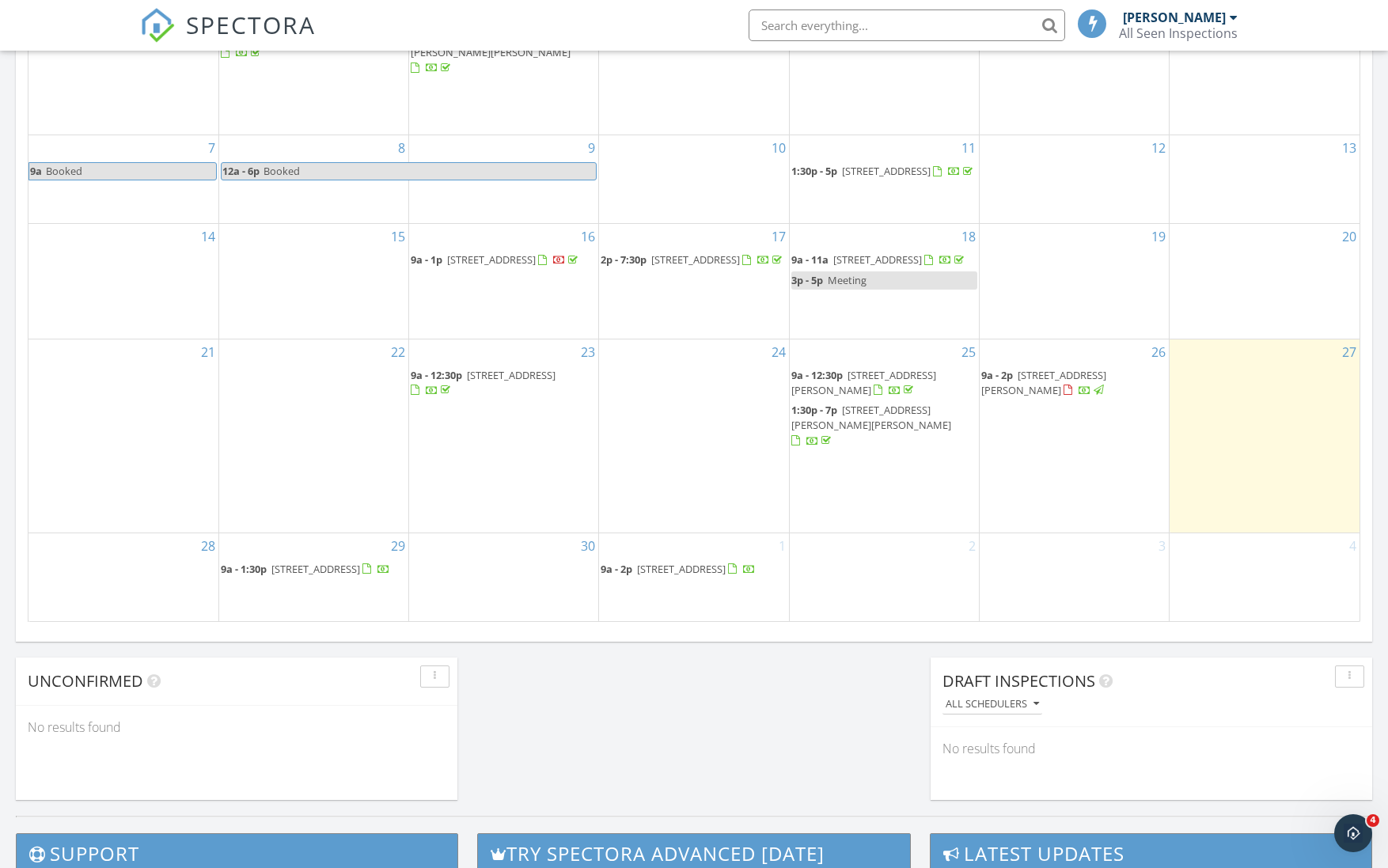
click at [1050, 392] on span "670 Nancy Cir, Reno 89503" at bounding box center [1044, 382] width 125 height 29
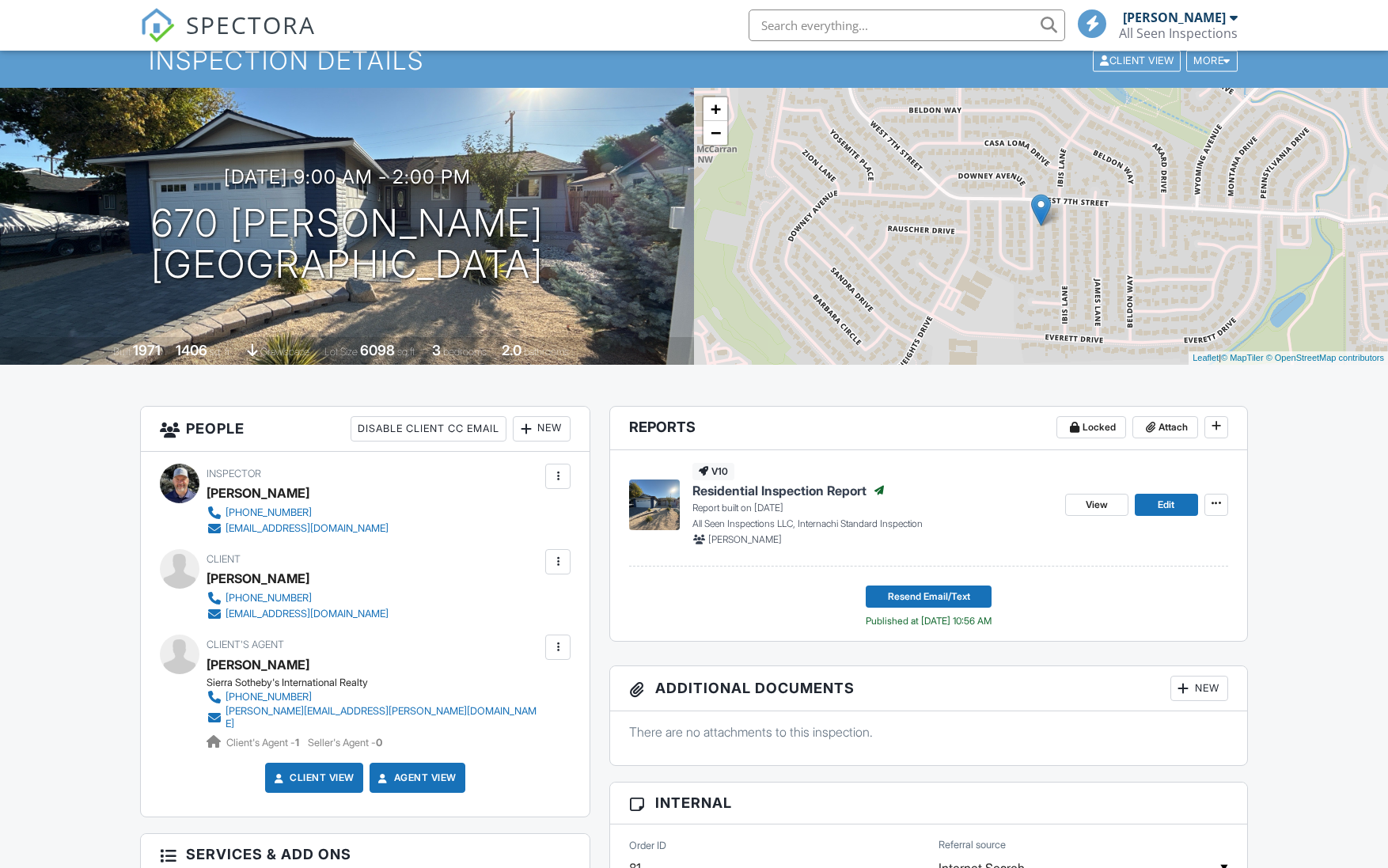
scroll to position [183, 0]
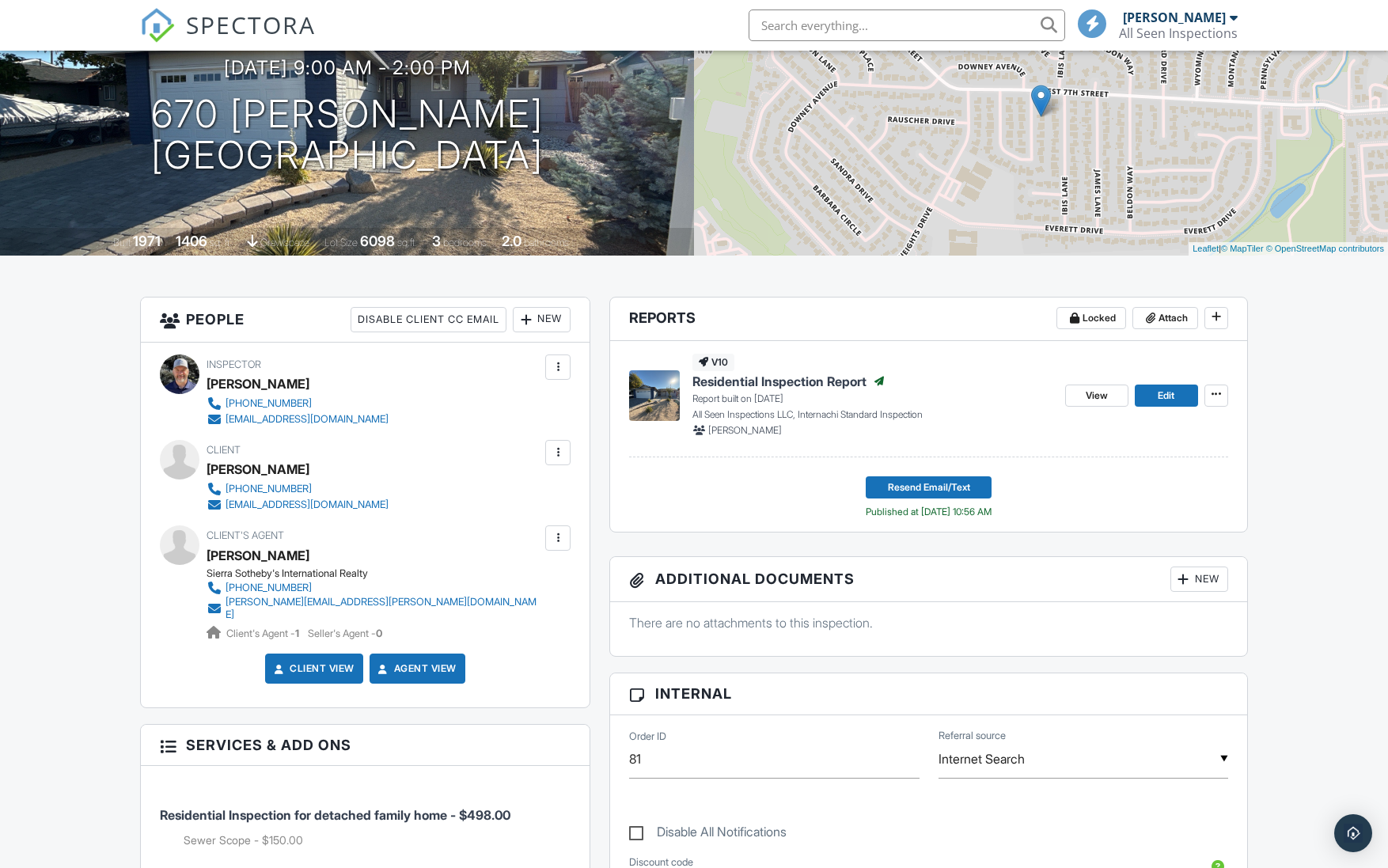
click at [1192, 406] on div "View Edit" at bounding box center [1146, 396] width 163 height 84
click at [1173, 394] on span "Edit" at bounding box center [1166, 396] width 17 height 16
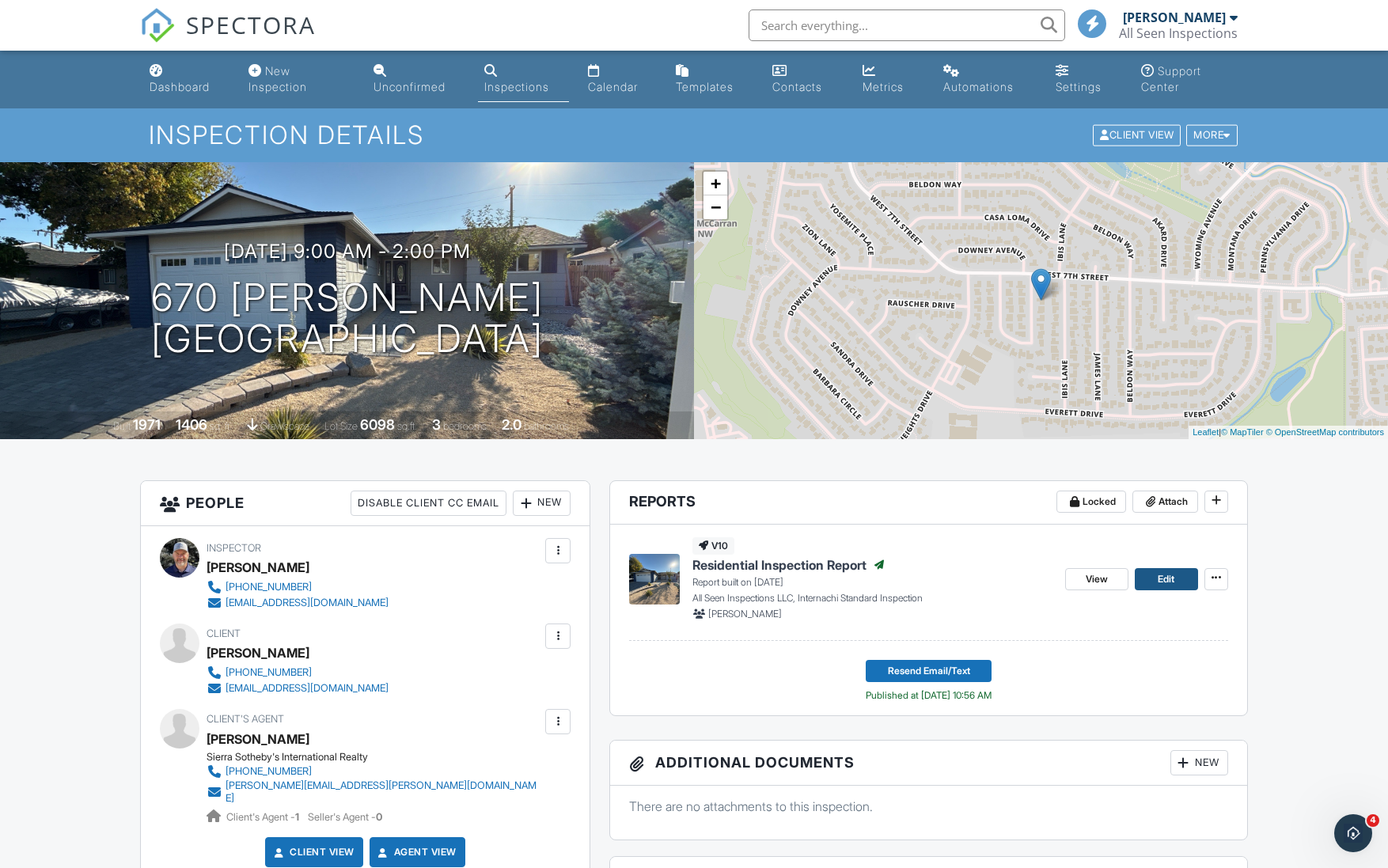
click at [1170, 579] on span "Edit" at bounding box center [1166, 579] width 17 height 16
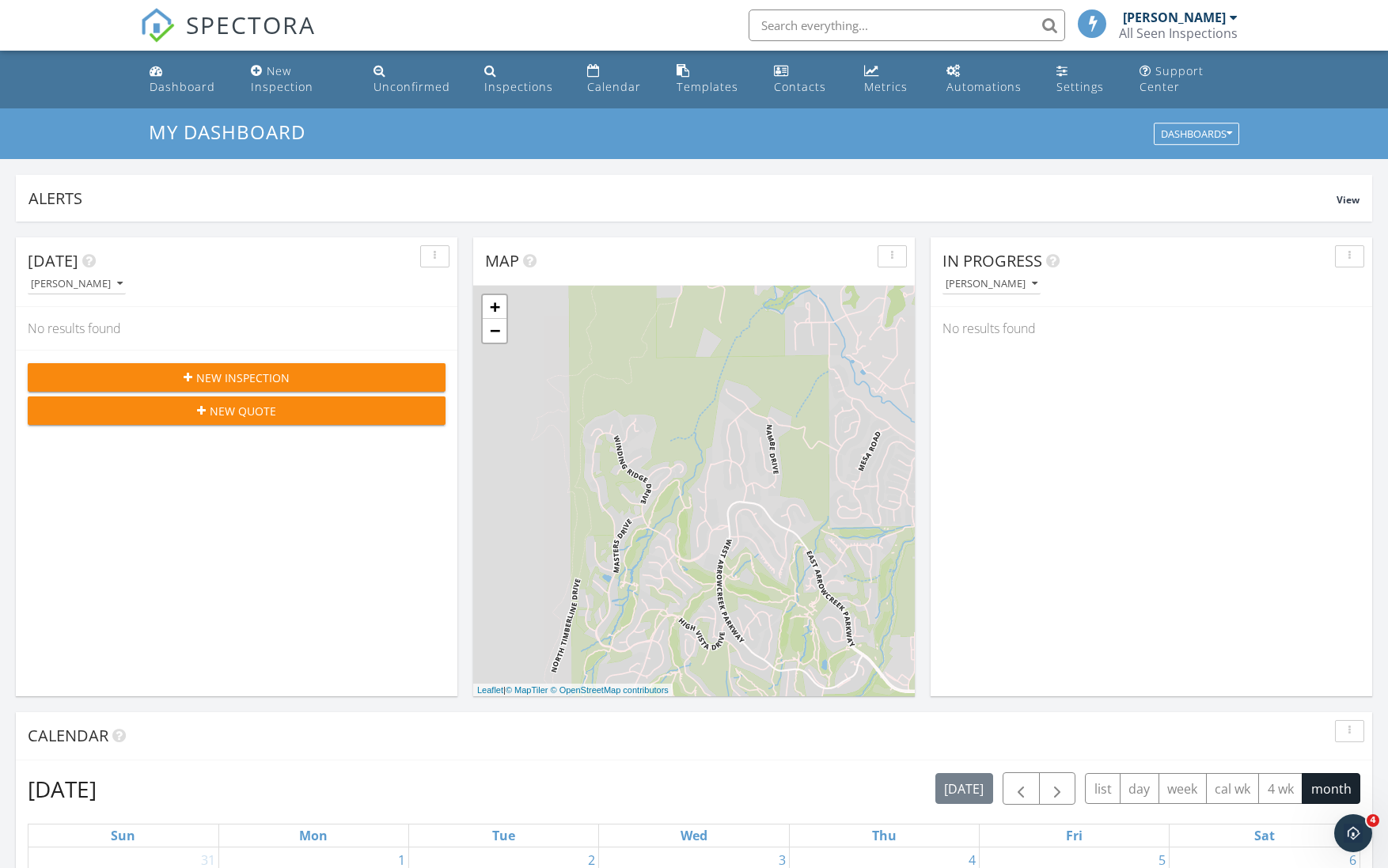
scroll to position [580, 0]
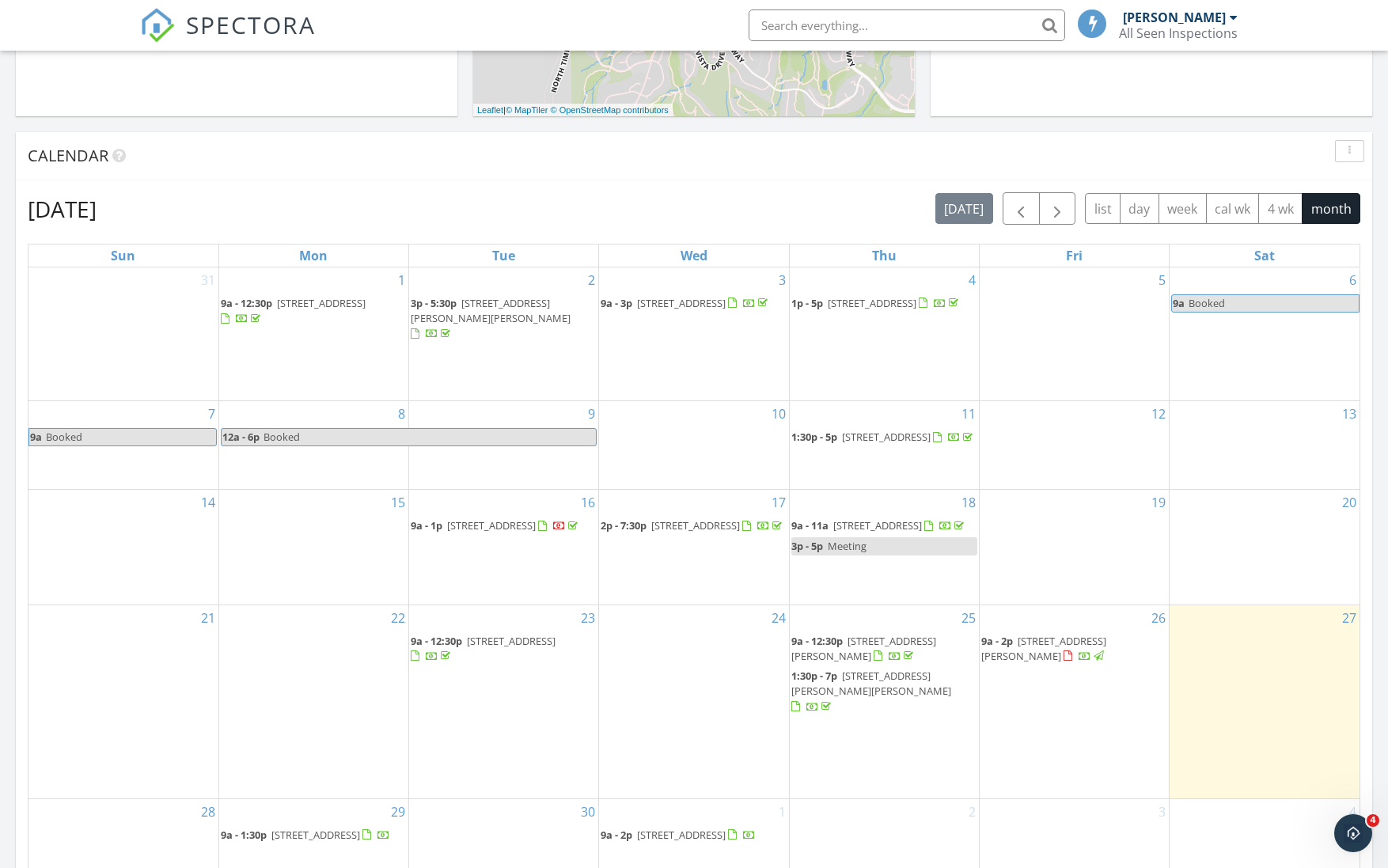
click at [1065, 663] on span "670 Nancy Cir, Reno 89503" at bounding box center [1044, 648] width 125 height 29
